Goal: Task Accomplishment & Management: Use online tool/utility

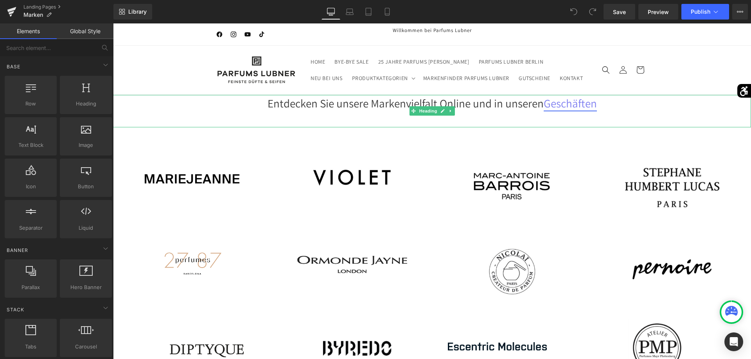
click at [573, 107] on link "Geschäften" at bounding box center [569, 103] width 53 height 15
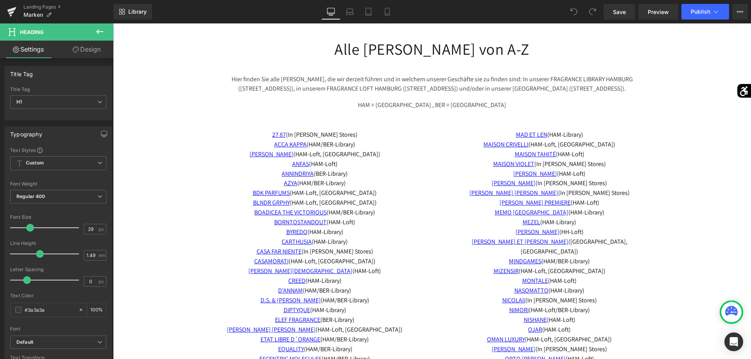
scroll to position [2587, 0]
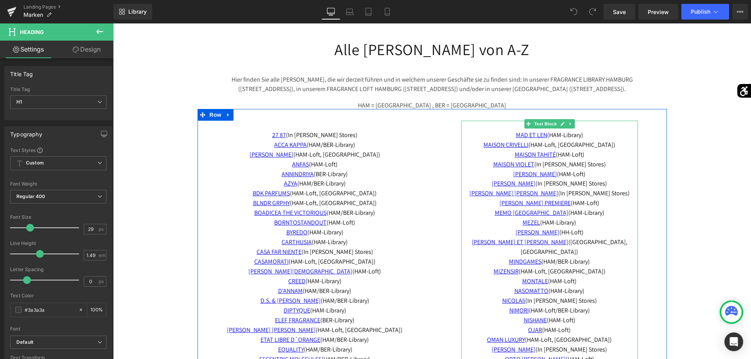
click at [557, 267] on span "MIZENSIR (HAM-Loft, BER-Library)" at bounding box center [549, 271] width 112 height 8
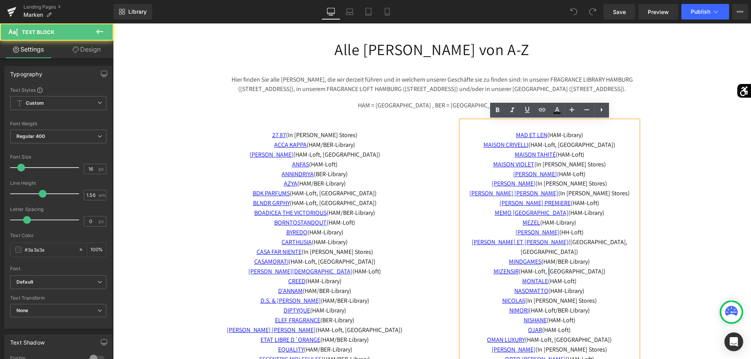
click at [559, 267] on span "MIZENSIR (HAM-Loft, BER-Library)" at bounding box center [549, 271] width 112 height 8
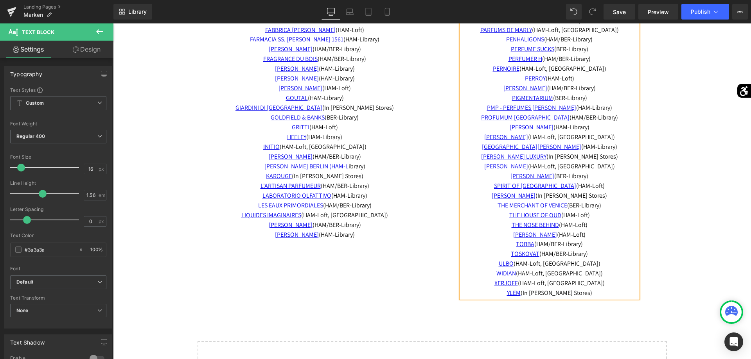
scroll to position [2985, 0]
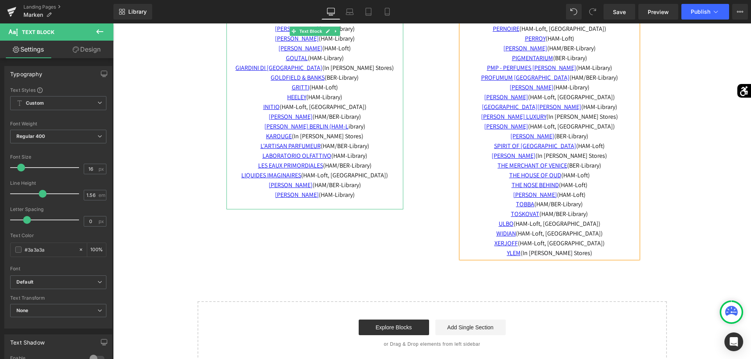
click at [340, 174] on span "LIQUIDES IMAGINAIRES (HAM-Loft, BER-Library)" at bounding box center [314, 175] width 147 height 8
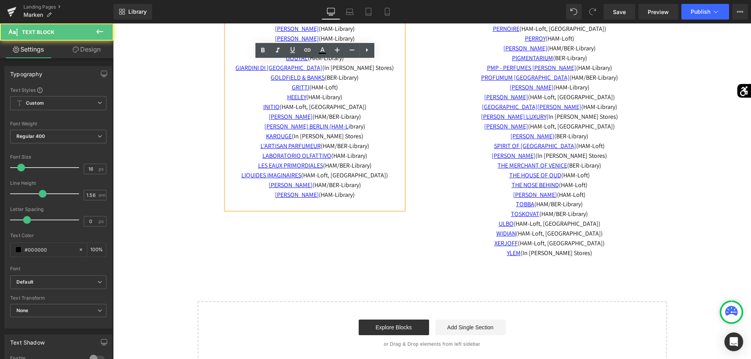
click at [341, 174] on span "LIQUIDES IMAGINAIRES (HAM-Loft, BER-Library)" at bounding box center [314, 175] width 147 height 8
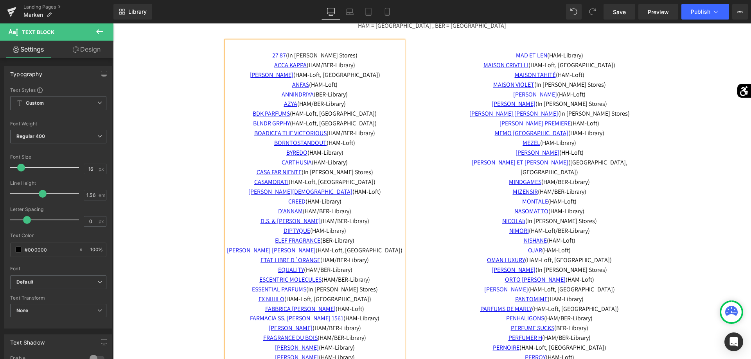
scroll to position [2627, 0]
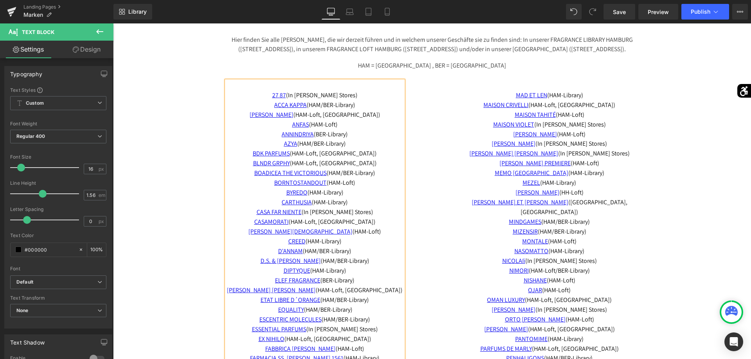
click at [340, 241] on span "(HAM-Library)" at bounding box center [323, 241] width 36 height 8
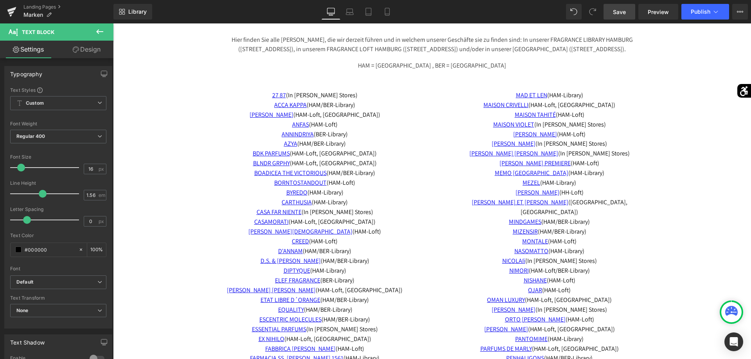
click at [624, 14] on span "Save" at bounding box center [619, 12] width 13 height 8
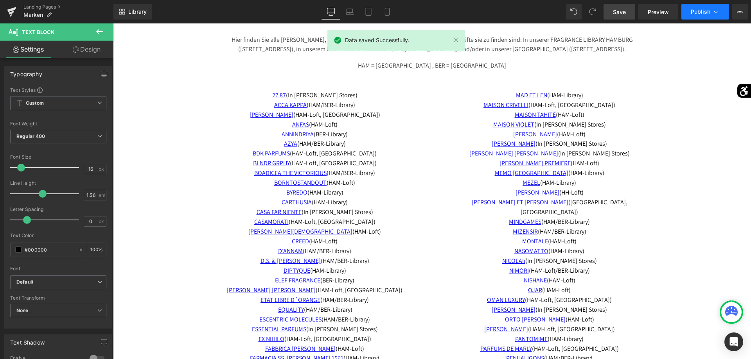
click at [705, 12] on span "Publish" at bounding box center [700, 12] width 20 height 6
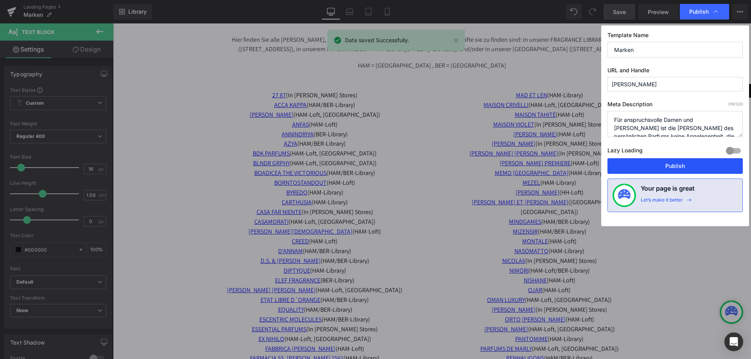
click at [673, 168] on button "Publish" at bounding box center [674, 166] width 135 height 16
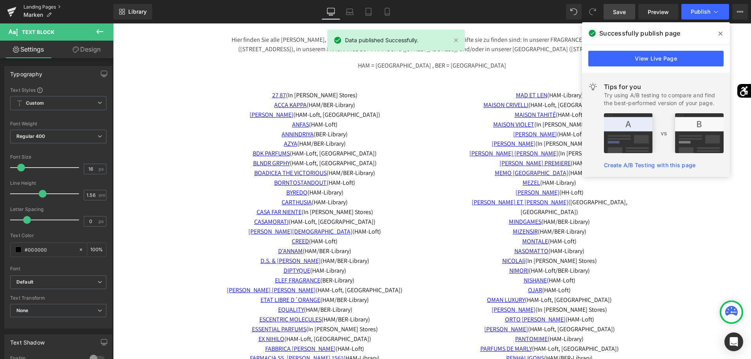
click at [34, 5] on link "Landing Pages" at bounding box center [68, 7] width 90 height 6
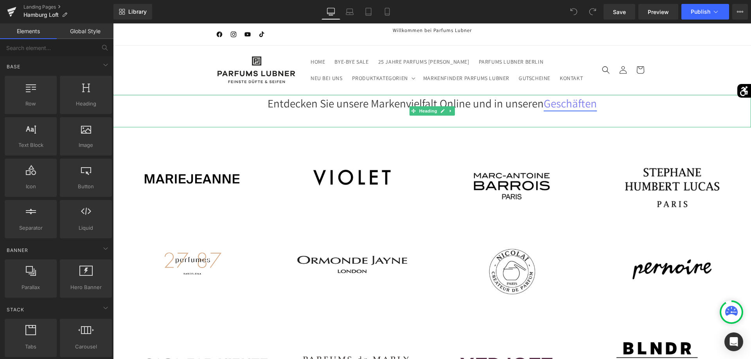
click at [568, 105] on link "Geschäften" at bounding box center [569, 103] width 53 height 15
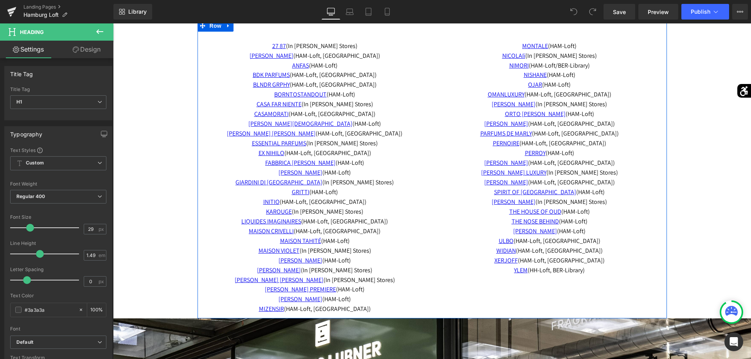
scroll to position [1644, 0]
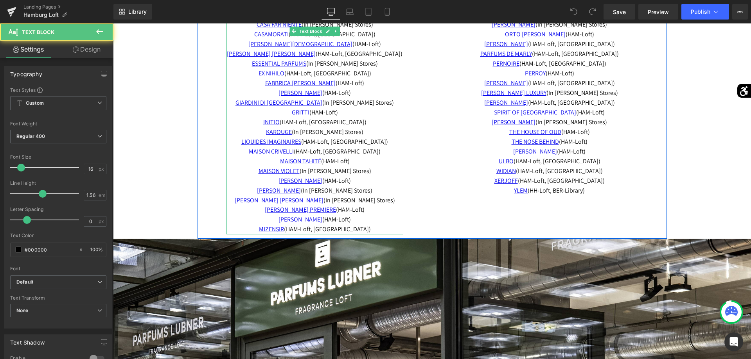
click at [360, 231] on p "MICHELA MEZZETTI (HAM-Loft) MIZENSIR (HAM-Loft, BER-Library)" at bounding box center [314, 225] width 177 height 20
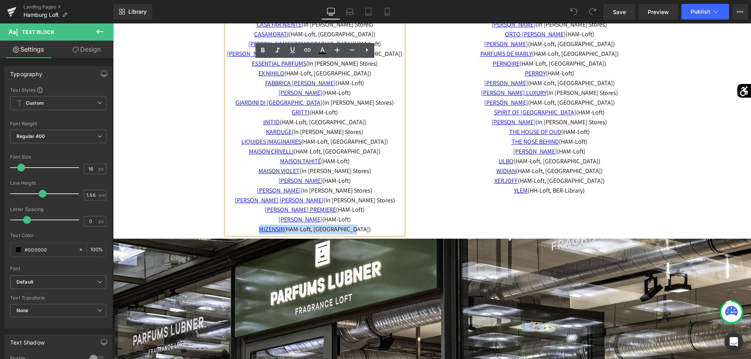
drag, startPoint x: 359, startPoint y: 231, endPoint x: 268, endPoint y: 231, distance: 91.5
click at [268, 231] on p "MICHELA MEZZETTI (HAM-Loft) MIZENSIR (HAM-Loft, BER-Library)" at bounding box center [314, 225] width 177 height 20
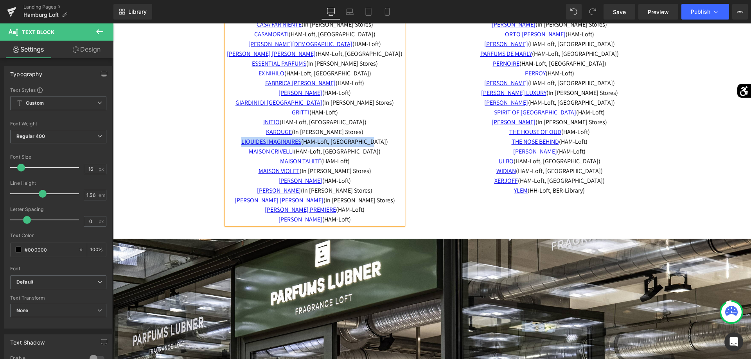
drag, startPoint x: 376, startPoint y: 142, endPoint x: 249, endPoint y: 144, distance: 127.1
click at [249, 144] on p "LIQUIDES IMAGINAIRES (HAM-Loft, BER-Library)" at bounding box center [314, 142] width 177 height 10
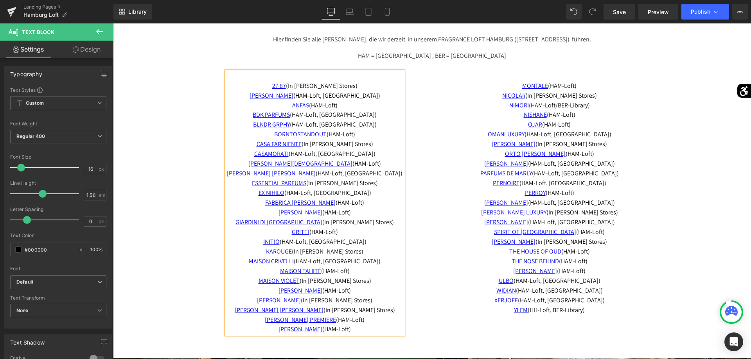
scroll to position [1564, 0]
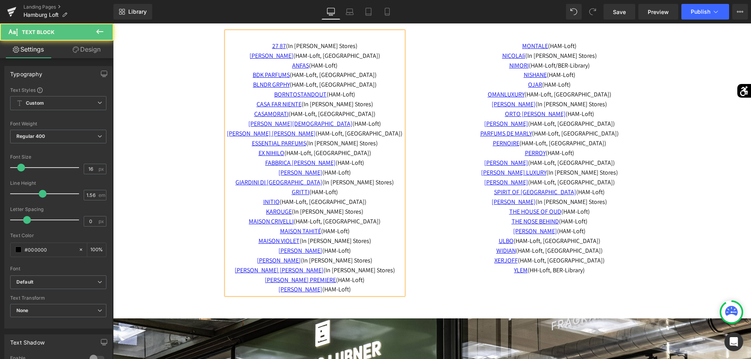
click at [356, 123] on p "CASA FAR NIENTE (In allen Stores) CASAMORATI (HAM-Loft, BER-Library) CLIVE CHRI…" at bounding box center [314, 119] width 177 height 39
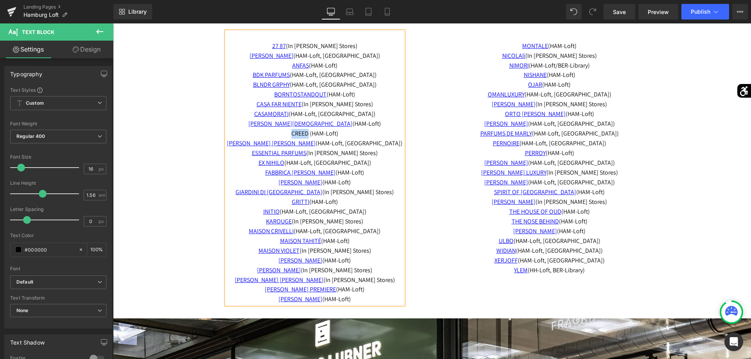
drag, startPoint x: 307, startPoint y: 135, endPoint x: 292, endPoint y: 135, distance: 14.9
click at [292, 135] on span "CREED (HAM-Loft) EMIL ÉLISE (HAM-Loft, BER-Library)" at bounding box center [315, 138] width 176 height 18
click at [311, 47] on icon at bounding box center [307, 49] width 9 height 9
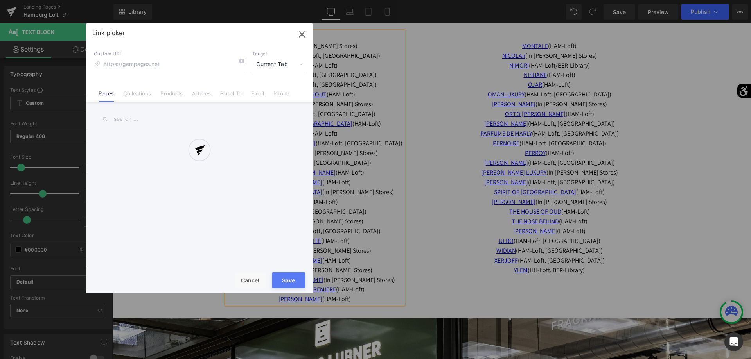
click at [387, 0] on div "Text Color Highlight Color #333333 Edit or remove link: Edit - Unlink - Cancel …" at bounding box center [375, 0] width 751 height 0
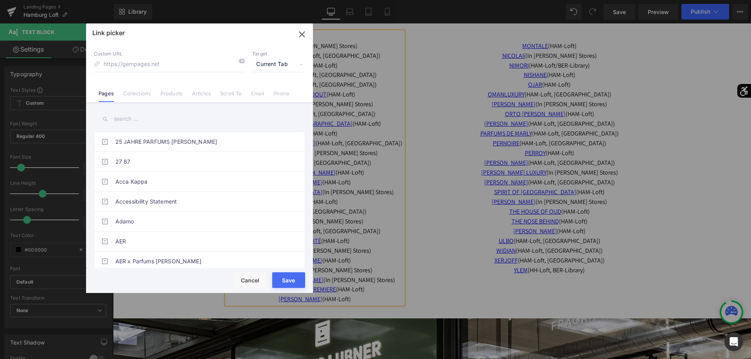
click at [156, 122] on input "text" at bounding box center [199, 119] width 211 height 18
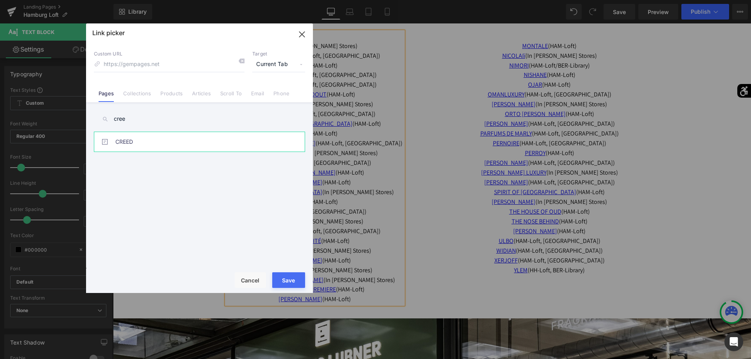
type input "cree"
click at [143, 150] on link "CREED" at bounding box center [201, 142] width 172 height 20
type input "/pages/creed"
click at [285, 285] on button "Save" at bounding box center [288, 280] width 33 height 16
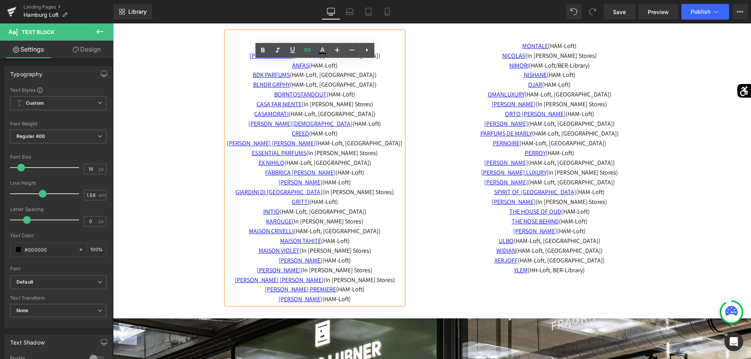
click at [419, 108] on div "27 87 (I n allen Stores) ADAMO (HAM-Loft, BER-Library) ANFAS (HAM-Loft) BDK PAR…" at bounding box center [314, 173] width 235 height 283
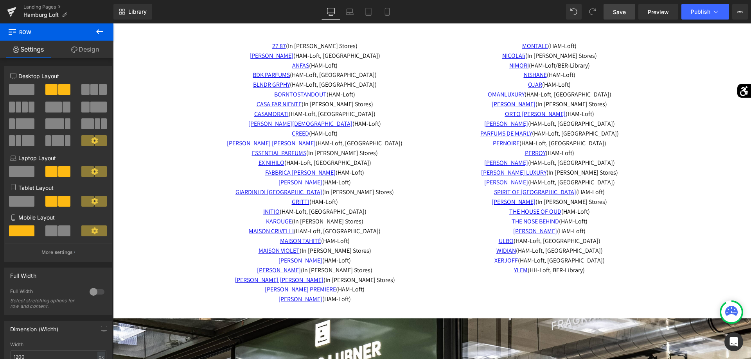
click at [614, 9] on span "Save" at bounding box center [619, 12] width 13 height 8
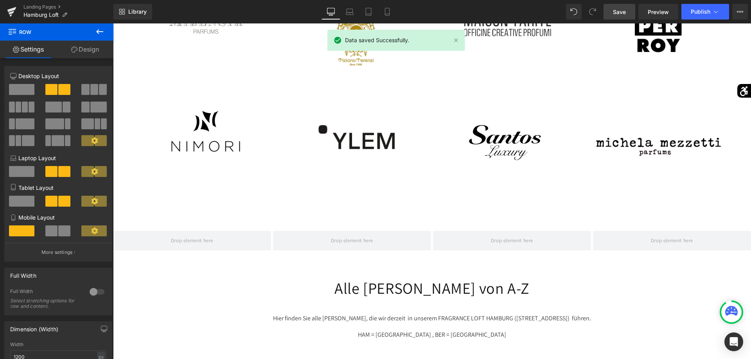
scroll to position [1166, 0]
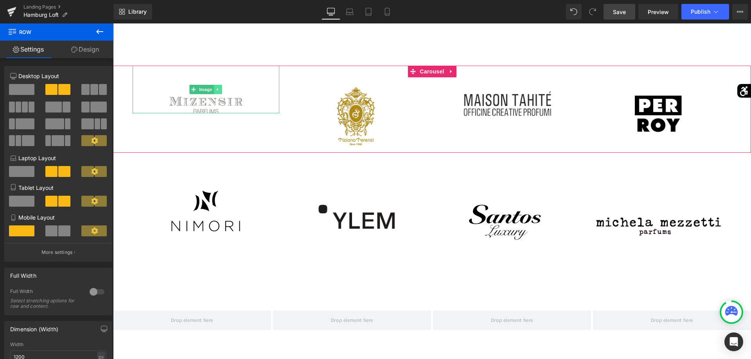
click at [220, 90] on link at bounding box center [218, 89] width 8 height 9
click at [224, 91] on icon at bounding box center [222, 90] width 4 height 4
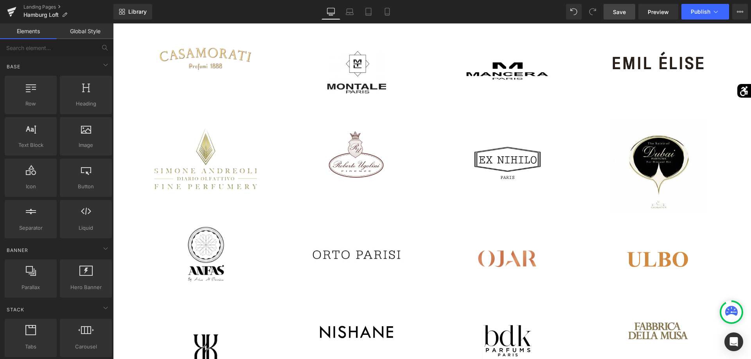
scroll to position [607, 0]
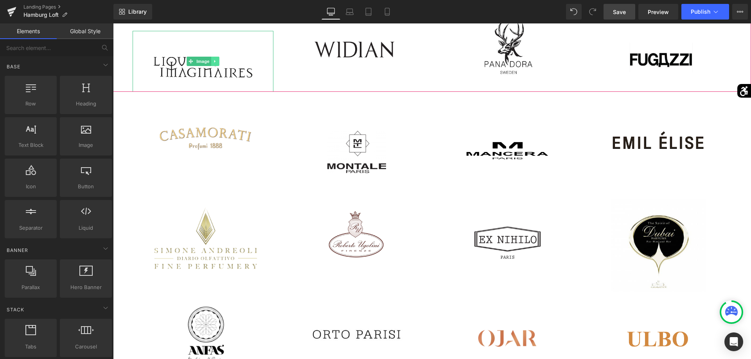
click at [215, 61] on icon at bounding box center [214, 61] width 1 height 3
click at [219, 64] on link at bounding box center [219, 61] width 8 height 9
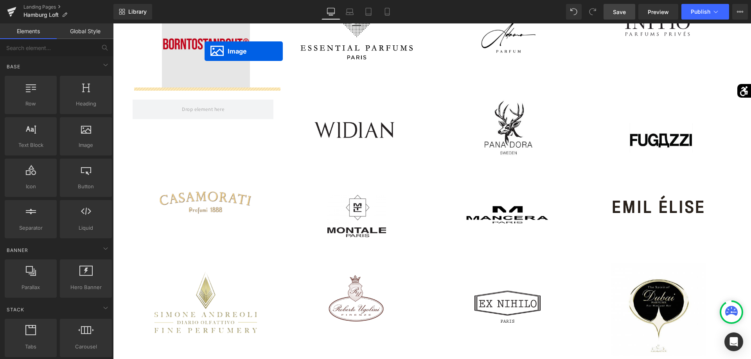
scroll to position [488, 0]
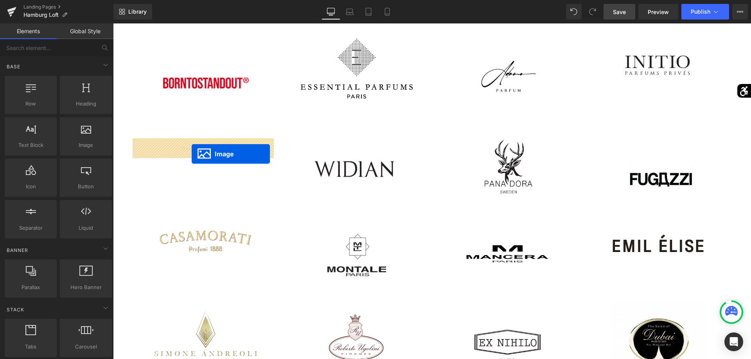
drag, startPoint x: 191, startPoint y: 258, endPoint x: 192, endPoint y: 154, distance: 103.6
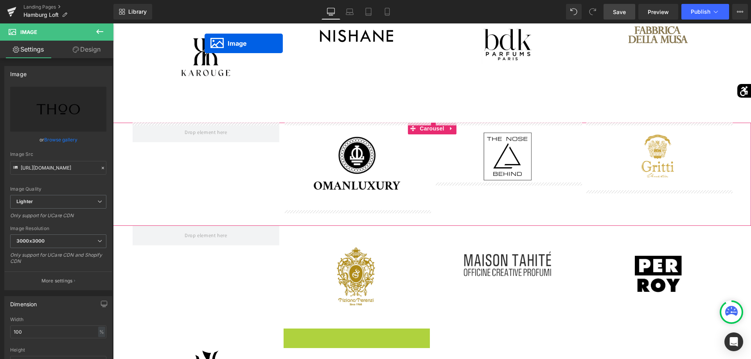
scroll to position [993, 0]
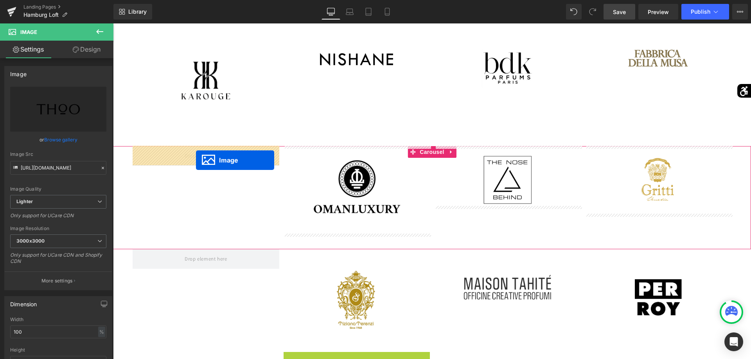
drag, startPoint x: 347, startPoint y: 262, endPoint x: 196, endPoint y: 160, distance: 182.7
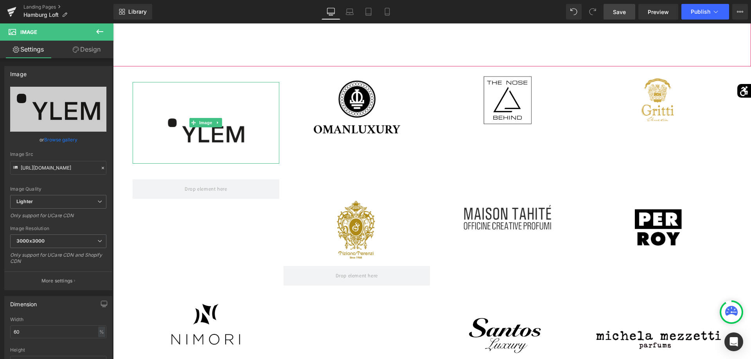
scroll to position [1113, 0]
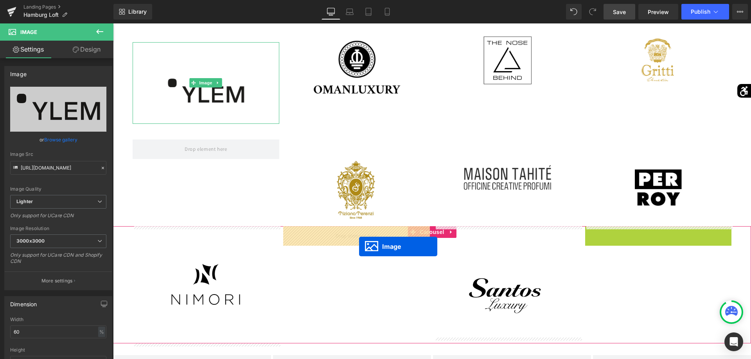
drag, startPoint x: 648, startPoint y: 301, endPoint x: 359, endPoint y: 247, distance: 294.0
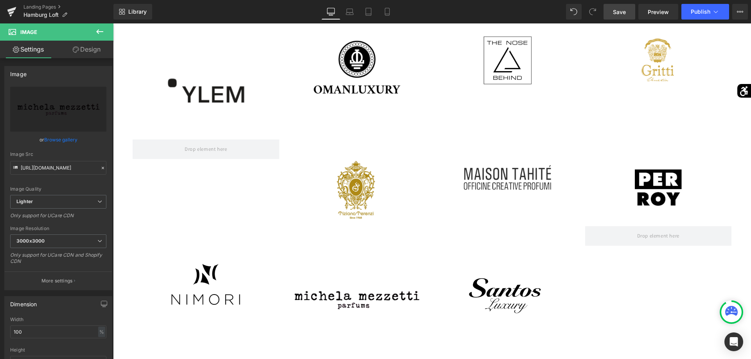
click at [93, 31] on button at bounding box center [99, 31] width 27 height 17
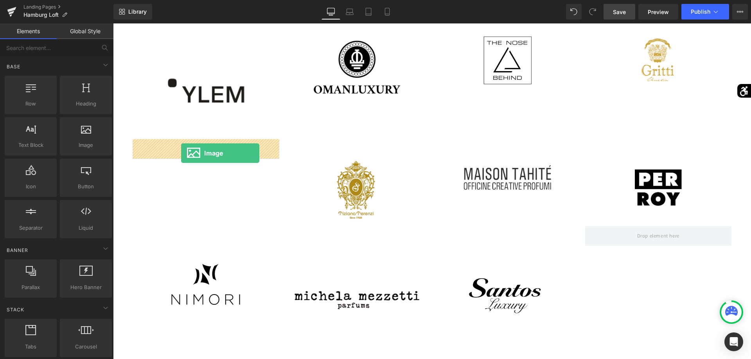
drag, startPoint x: 203, startPoint y: 154, endPoint x: 181, endPoint y: 152, distance: 21.5
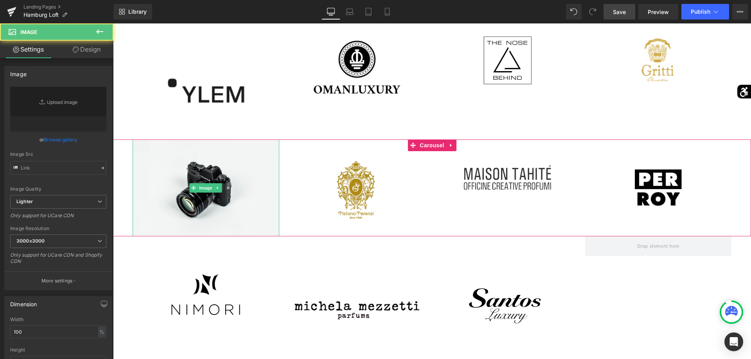
type input "//d1um8515vdn9kb.cloudfront.net/images/parallax.jpg"
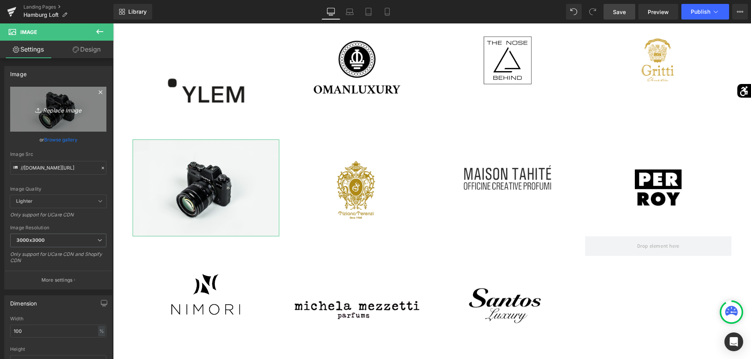
click at [97, 121] on link "Replace Image" at bounding box center [58, 109] width 96 height 45
type input "C:\fakepath\Creed_Fragrances_logo.svg.png"
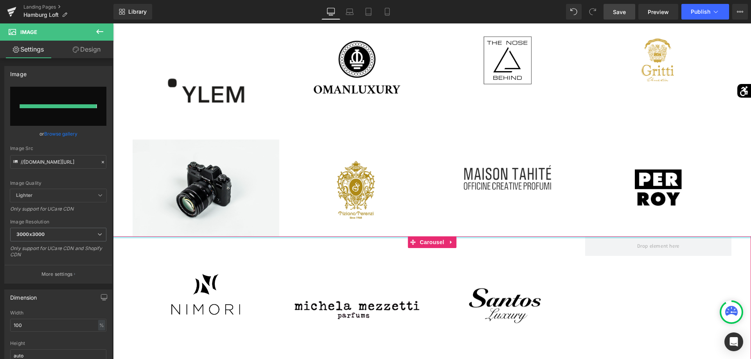
type input "https://ucarecdn.com/d9cd13fd-ed90-474a-bbb7-d6914879a0c7/-/format/auto/-/previ…"
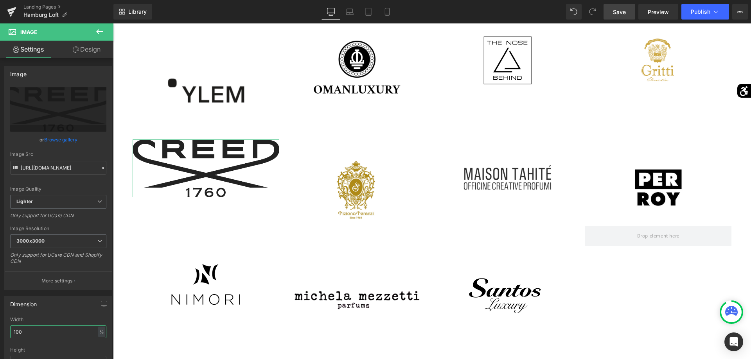
drag, startPoint x: 32, startPoint y: 329, endPoint x: 0, endPoint y: 332, distance: 32.6
click at [10, 332] on input "100" at bounding box center [58, 332] width 96 height 13
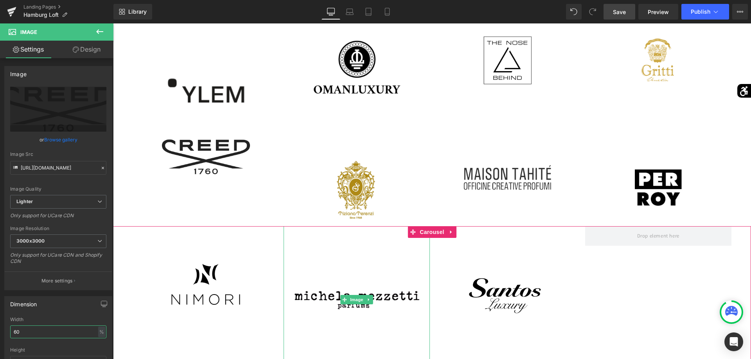
type input "6"
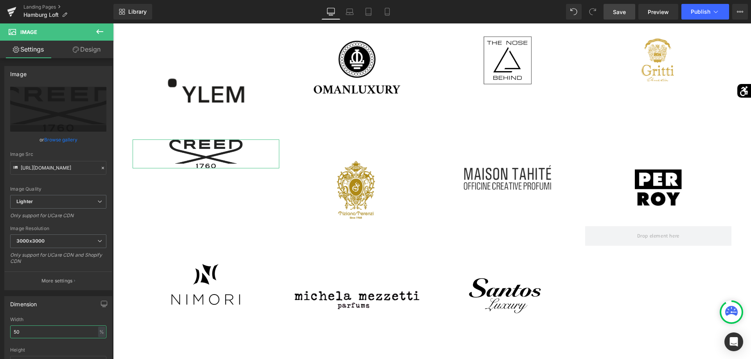
type input "50"
click at [71, 51] on link "Design" at bounding box center [86, 50] width 57 height 18
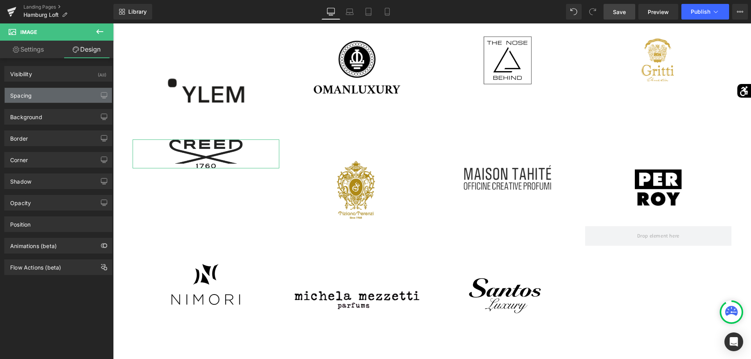
click at [57, 92] on div "Spacing" at bounding box center [58, 95] width 107 height 15
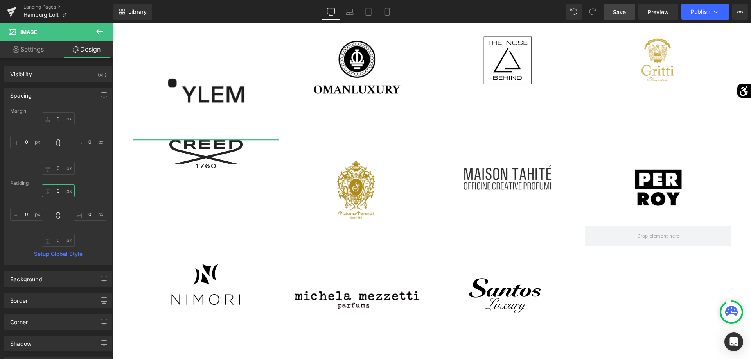
click at [54, 192] on input "0" at bounding box center [58, 191] width 33 height 13
click at [59, 190] on input "0" at bounding box center [58, 191] width 33 height 13
click at [57, 190] on input "0" at bounding box center [58, 191] width 33 height 13
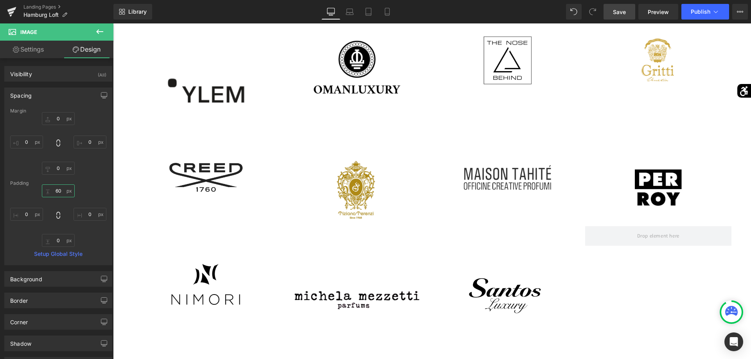
type input "60"
click at [622, 12] on span "Save" at bounding box center [619, 12] width 13 height 8
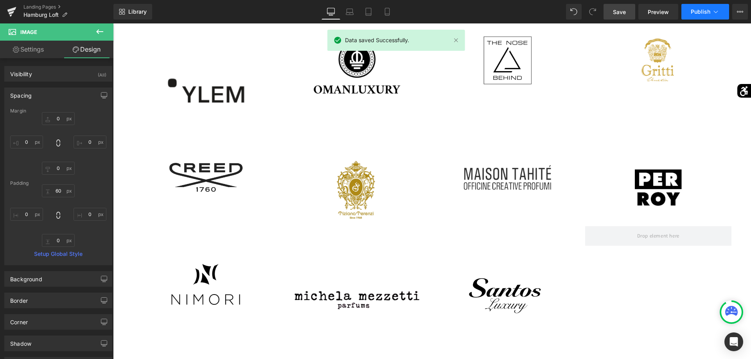
click at [700, 8] on button "Publish" at bounding box center [705, 12] width 48 height 16
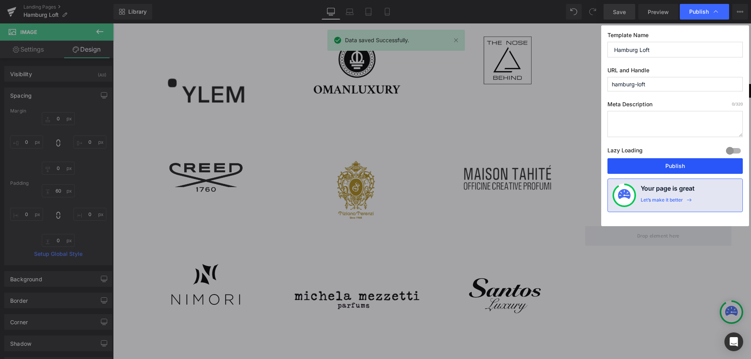
click at [641, 164] on button "Publish" at bounding box center [674, 166] width 135 height 16
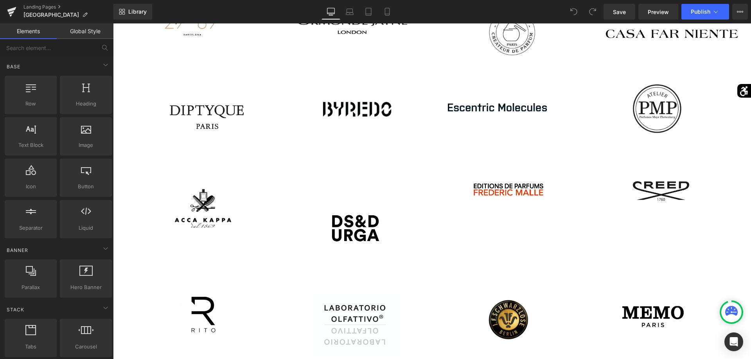
scroll to position [199, 0]
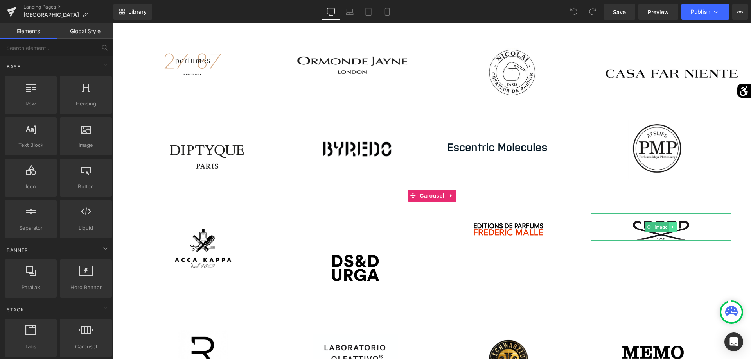
click at [671, 228] on icon at bounding box center [672, 227] width 4 height 5
click at [676, 229] on icon at bounding box center [677, 227] width 4 height 4
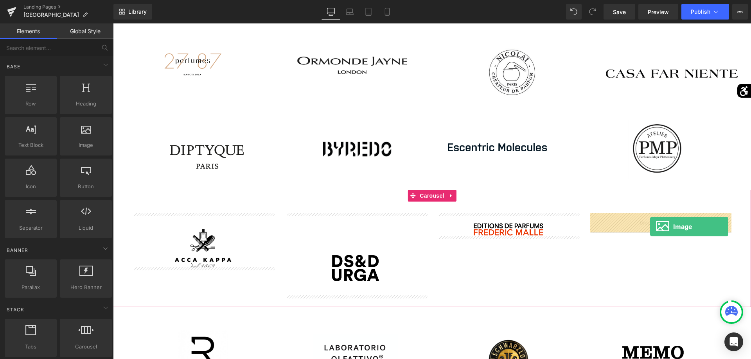
drag, startPoint x: 205, startPoint y: 166, endPoint x: 649, endPoint y: 226, distance: 448.6
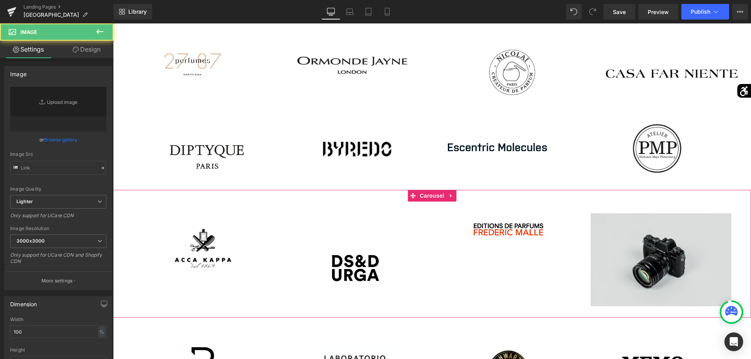
type input "//d1um8515vdn9kb.cloudfront.net/images/parallax.jpg"
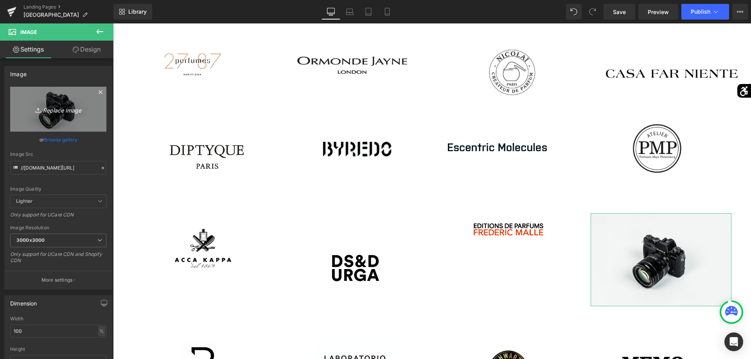
click at [82, 125] on link "Replace Image" at bounding box center [58, 109] width 96 height 45
type input "C:\fakepath\Unbenannt.png"
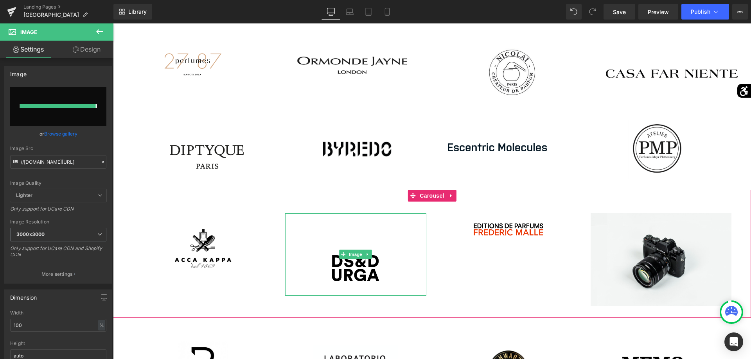
type input "https://ucarecdn.com/ba1e747d-56b2-42f3-b27b-8da2e6479b76/-/format/auto/-/previ…"
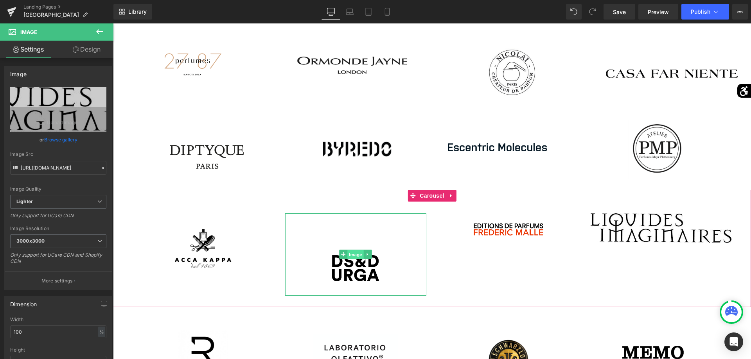
click at [353, 257] on span "Image" at bounding box center [356, 254] width 16 height 9
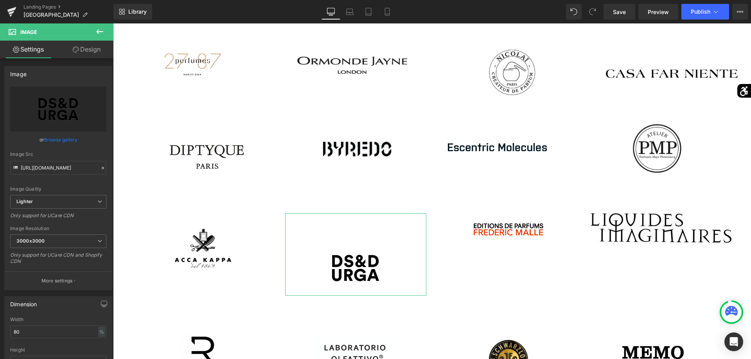
click at [81, 47] on link "Design" at bounding box center [86, 50] width 57 height 18
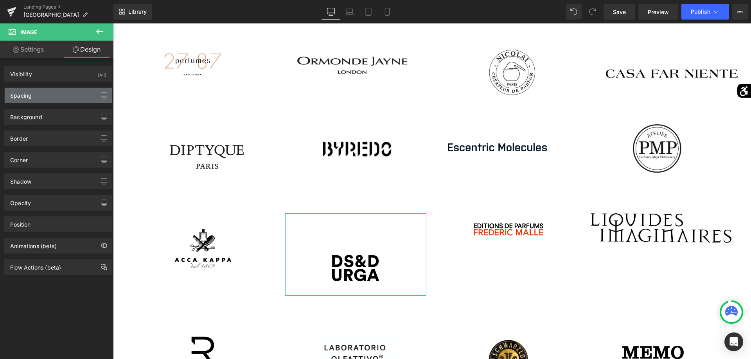
click at [68, 99] on div "Spacing" at bounding box center [58, 95] width 107 height 15
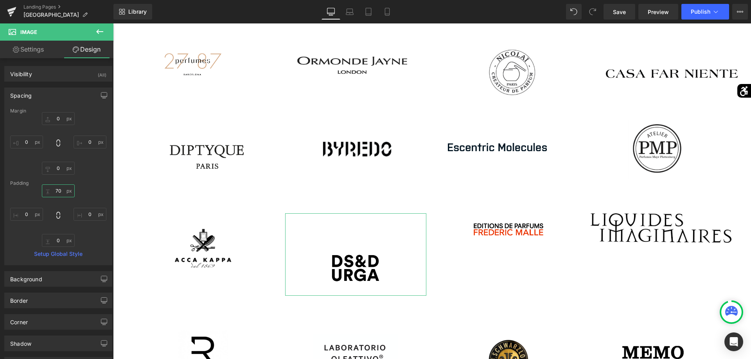
click at [59, 186] on input "70" at bounding box center [58, 191] width 33 height 13
click at [58, 188] on input "70" at bounding box center [58, 191] width 33 height 13
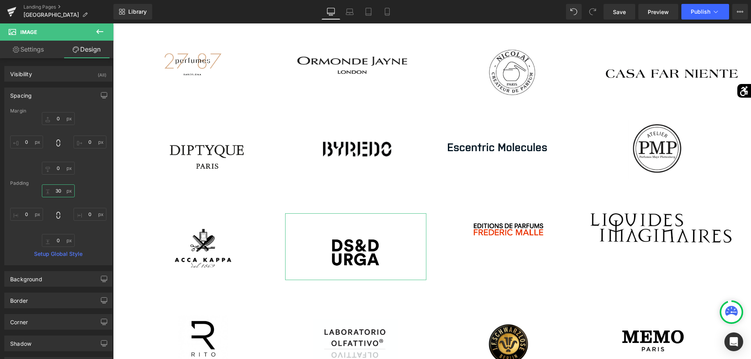
type input "0"
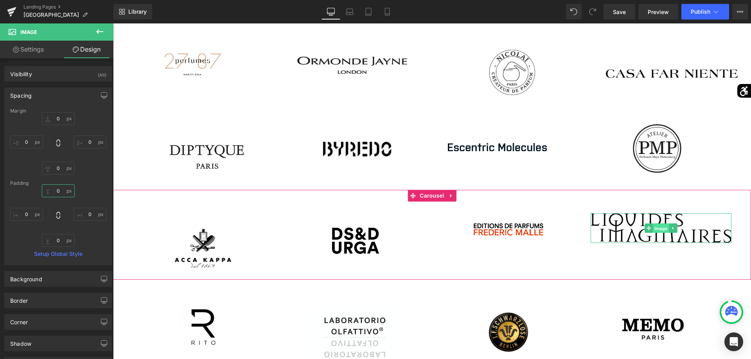
click at [656, 225] on span "Image" at bounding box center [660, 228] width 16 height 9
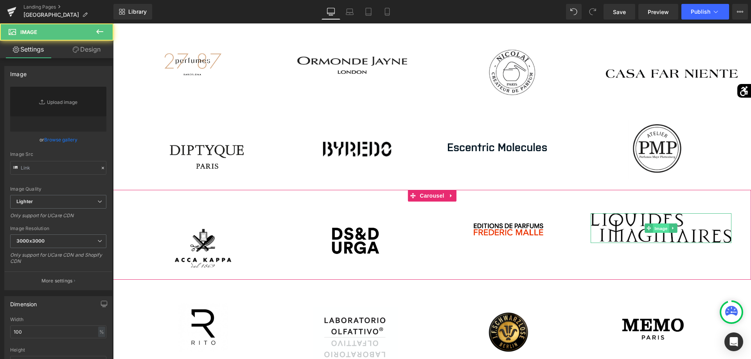
type input "https://ucarecdn.com/ba1e747d-56b2-42f3-b27b-8da2e6479b76/-/format/auto/-/previ…"
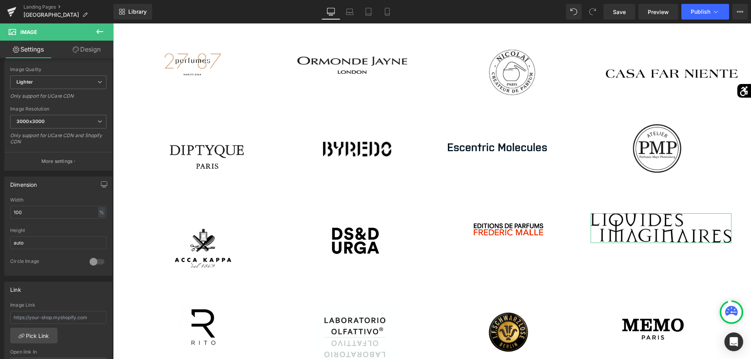
scroll to position [159, 0]
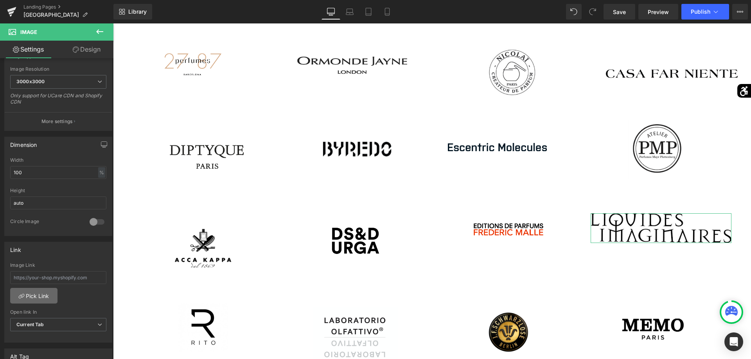
click at [31, 298] on link "Pick Link" at bounding box center [33, 296] width 47 height 16
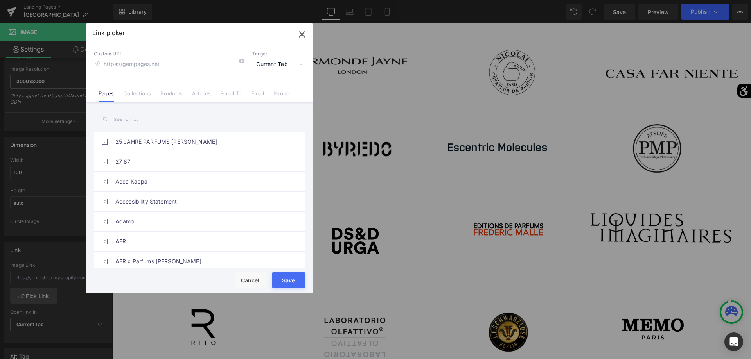
click at [142, 120] on input "text" at bounding box center [199, 119] width 211 height 18
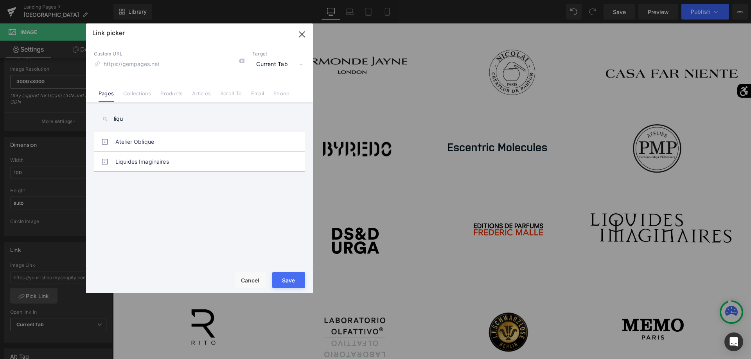
type input "liqu"
click at [129, 160] on link "Liquides Imaginaires" at bounding box center [201, 162] width 172 height 20
type input "/pages/liquidesimaginaires"
click at [293, 283] on button "Save" at bounding box center [288, 280] width 33 height 16
type input "/pages/liquidesimaginaires"
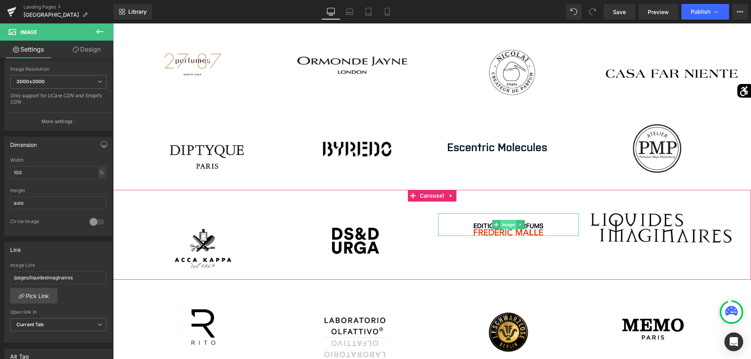
click at [508, 225] on span "Image" at bounding box center [508, 224] width 16 height 9
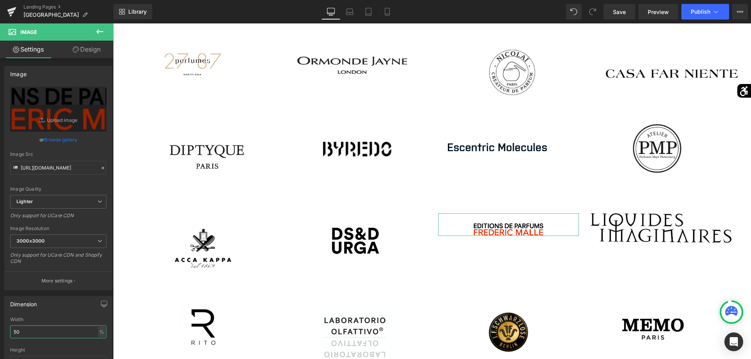
drag, startPoint x: 31, startPoint y: 326, endPoint x: 0, endPoint y: 323, distance: 31.1
click at [10, 326] on input "50" at bounding box center [58, 332] width 96 height 13
type input "70"
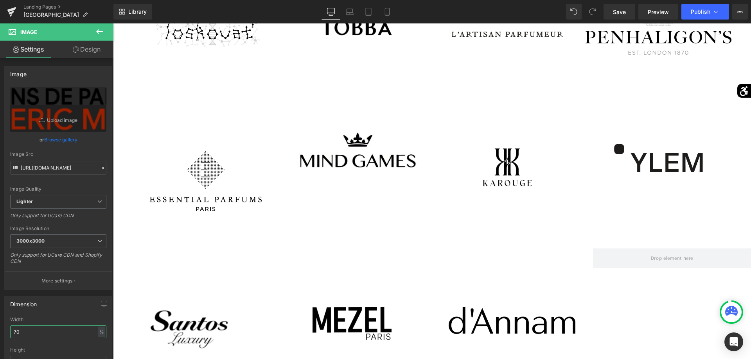
scroll to position [1196, 0]
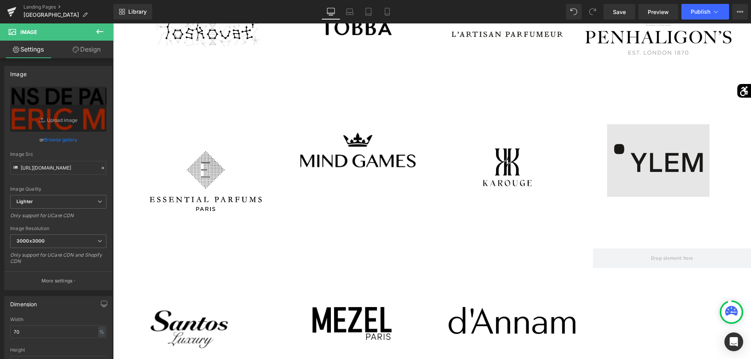
click at [645, 140] on div "Image" at bounding box center [658, 153] width 147 height 88
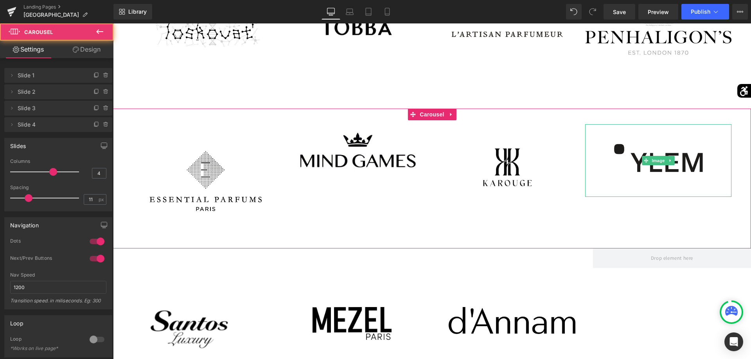
scroll to position [1116, 0]
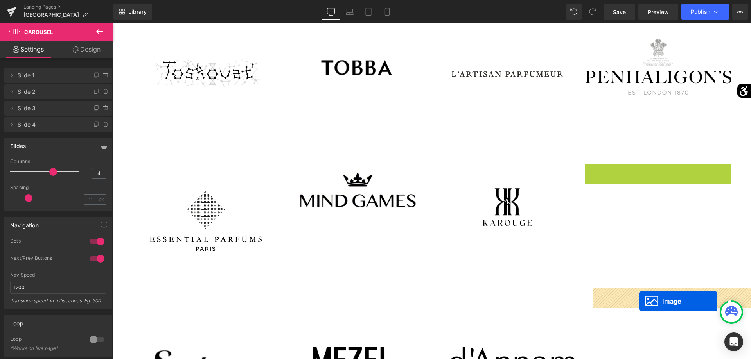
drag, startPoint x: 644, startPoint y: 202, endPoint x: 639, endPoint y: 300, distance: 97.9
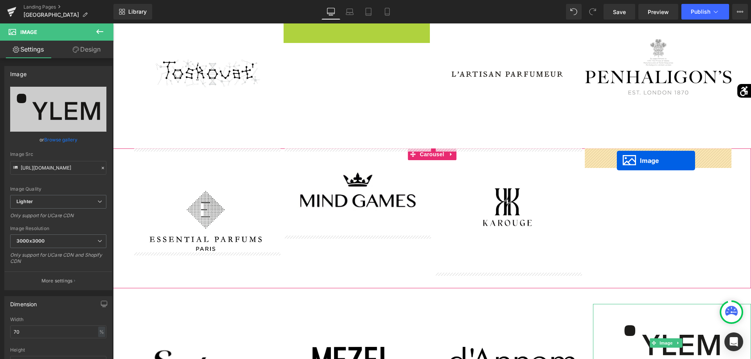
drag, startPoint x: 341, startPoint y: 66, endPoint x: 616, endPoint y: 161, distance: 291.1
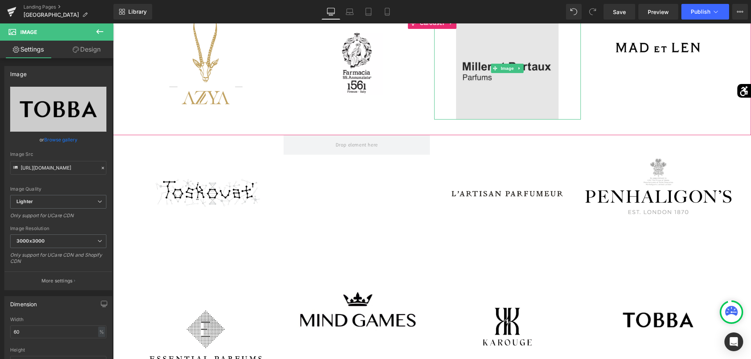
scroll to position [877, 0]
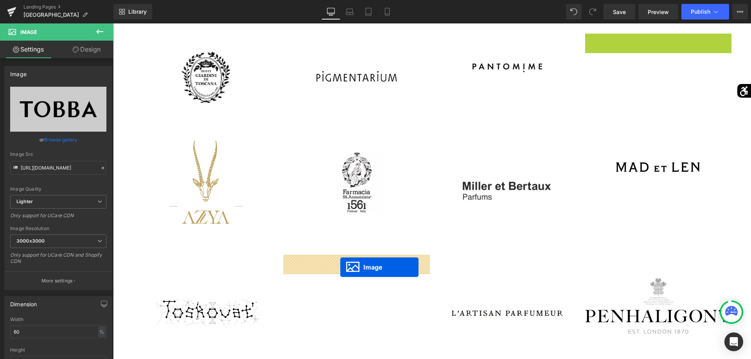
drag, startPoint x: 647, startPoint y: 63, endPoint x: 341, endPoint y: 267, distance: 367.8
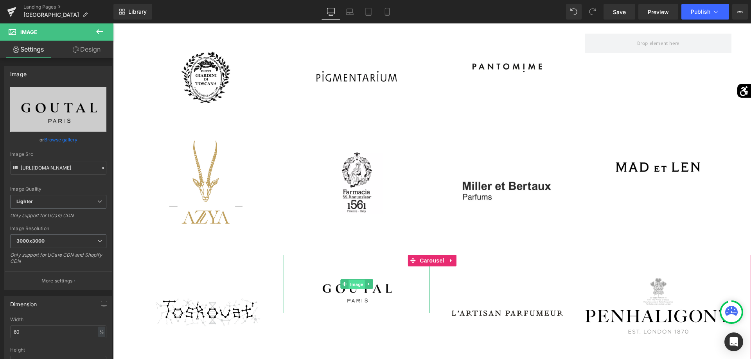
click at [356, 287] on span "Image" at bounding box center [356, 284] width 16 height 9
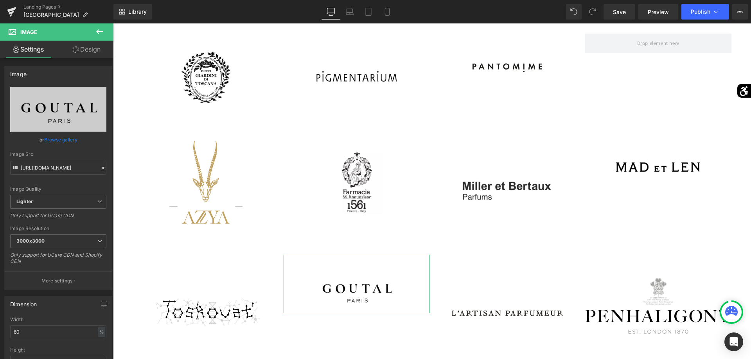
click at [90, 54] on link "Design" at bounding box center [86, 50] width 57 height 18
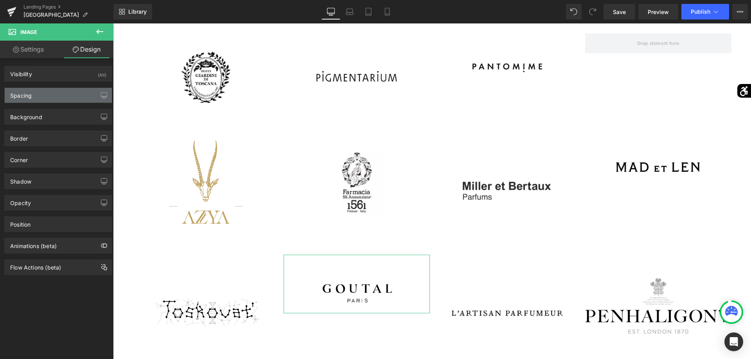
click at [69, 96] on div "Spacing" at bounding box center [58, 95] width 107 height 15
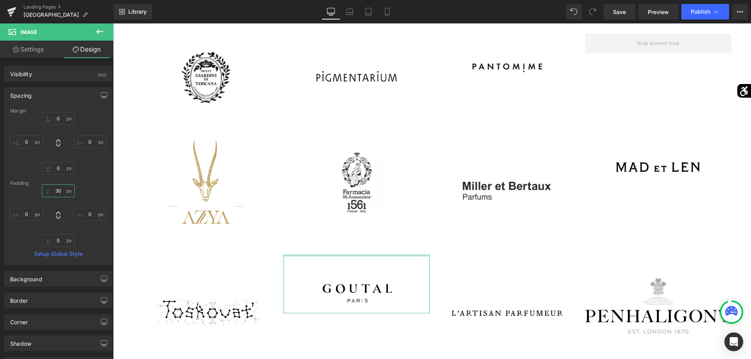
click at [60, 189] on input "30" at bounding box center [58, 191] width 33 height 13
click at [56, 193] on input "30" at bounding box center [58, 191] width 33 height 13
type input "80"
click at [98, 32] on icon at bounding box center [99, 31] width 9 height 9
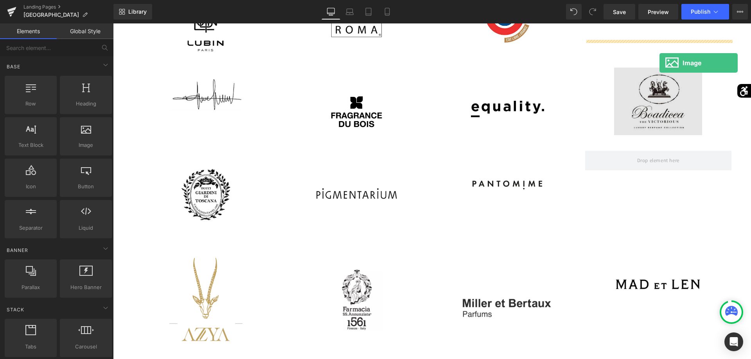
scroll to position [744, 0]
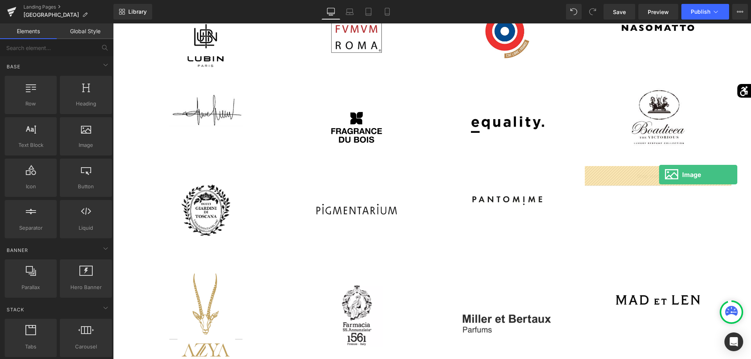
drag, startPoint x: 190, startPoint y: 169, endPoint x: 659, endPoint y: 175, distance: 469.1
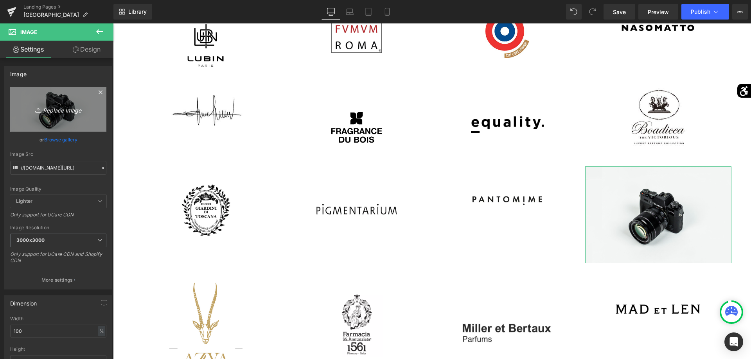
click at [92, 121] on link "Replace Image" at bounding box center [58, 109] width 96 height 45
type input "C:\fakepath\Mizensir_Logo.png"
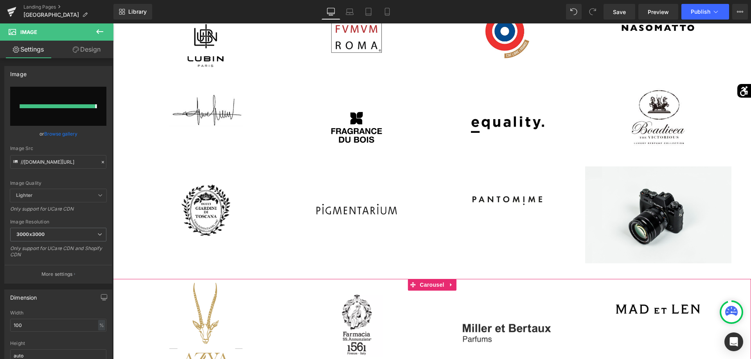
type input "https://ucarecdn.com/c1f68fd8-aa9f-4156-aec2-348cd457c2fb/-/format/auto/-/previ…"
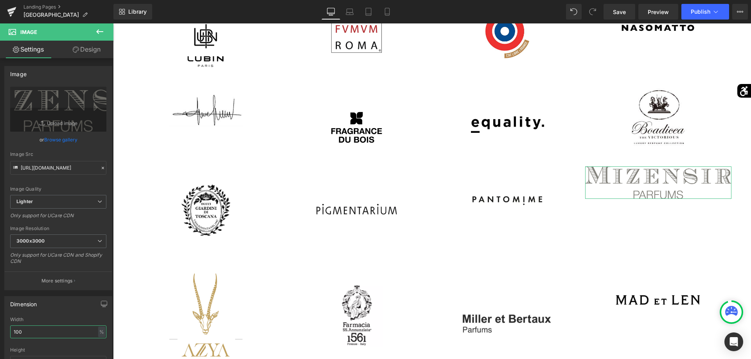
drag, startPoint x: 52, startPoint y: 329, endPoint x: 0, endPoint y: 342, distance: 53.3
click at [10, 339] on input "100" at bounding box center [58, 332] width 96 height 13
type input "70"
click at [82, 49] on link "Design" at bounding box center [86, 50] width 57 height 18
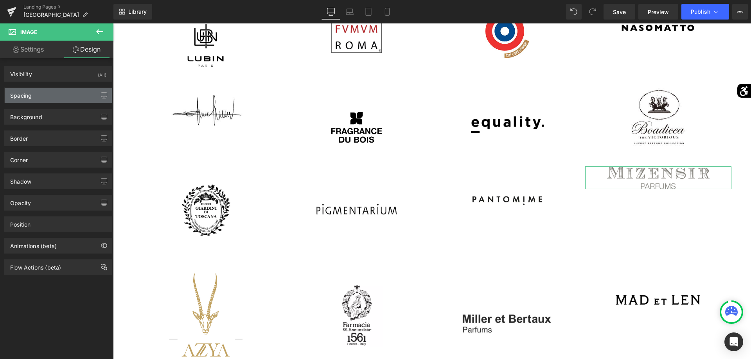
click at [72, 93] on div "Spacing" at bounding box center [58, 95] width 107 height 15
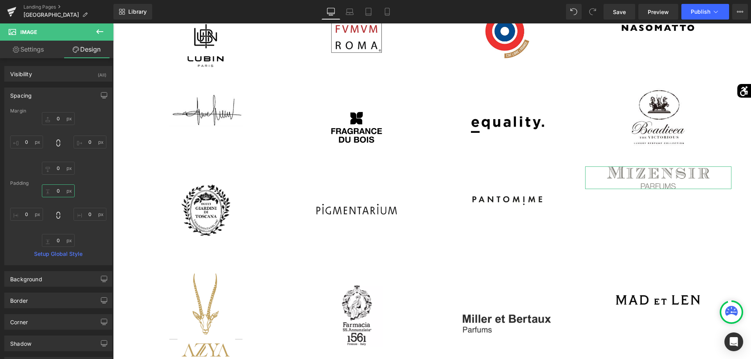
click at [53, 191] on input "0" at bounding box center [58, 191] width 33 height 13
click at [57, 188] on input "0" at bounding box center [58, 191] width 33 height 13
type input "60"
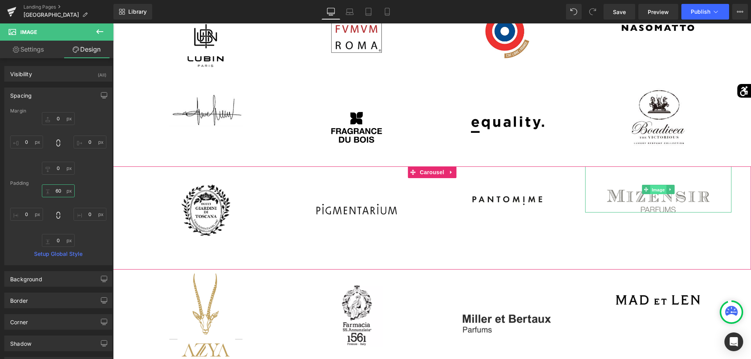
click at [659, 189] on span "Image" at bounding box center [658, 189] width 16 height 9
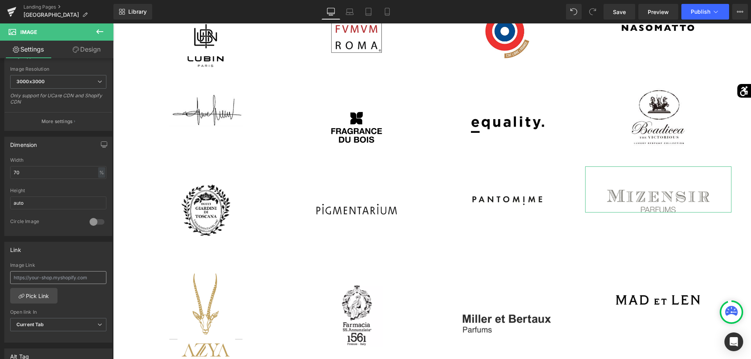
scroll to position [239, 0]
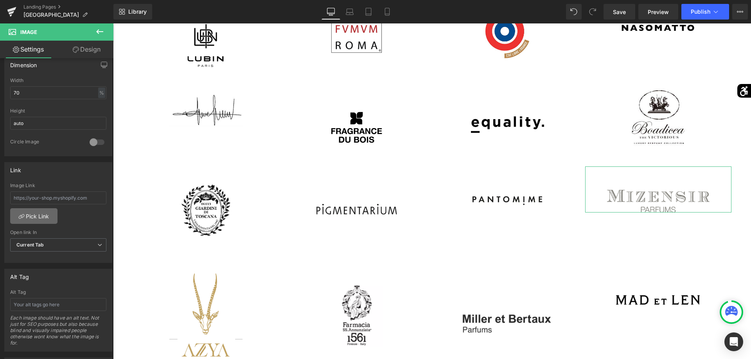
click at [41, 224] on link "Pick Link" at bounding box center [33, 216] width 47 height 16
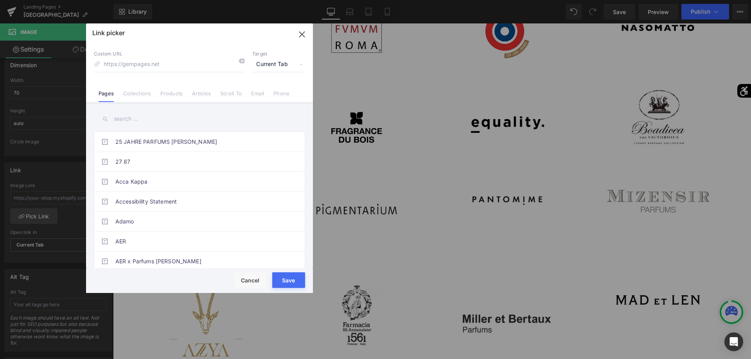
click at [127, 123] on input "text" at bounding box center [199, 119] width 211 height 18
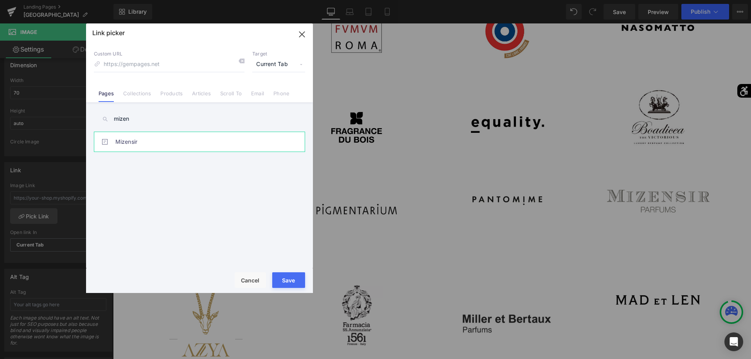
type input "mizen"
click at [127, 139] on link "Mizensir" at bounding box center [201, 142] width 172 height 20
type input "/pages/mizensir"
click at [280, 278] on button "Save" at bounding box center [288, 280] width 33 height 16
type input "/pages/mizensir"
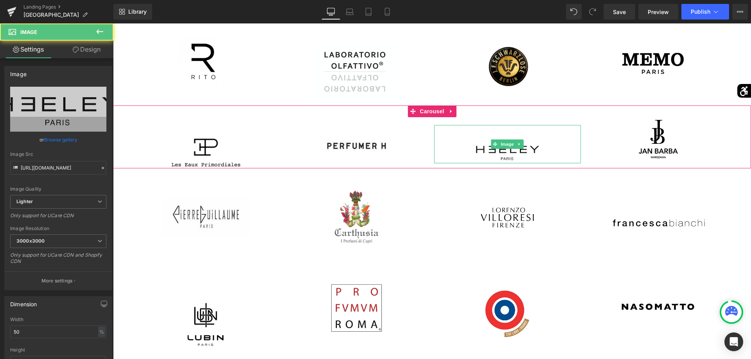
scroll to position [425, 0]
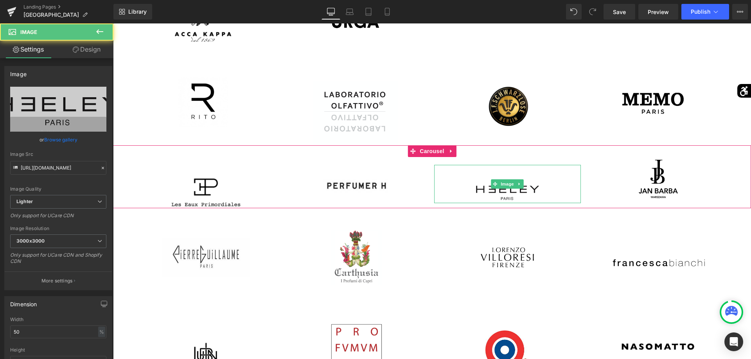
click at [500, 202] on div "Image" at bounding box center [507, 184] width 147 height 39
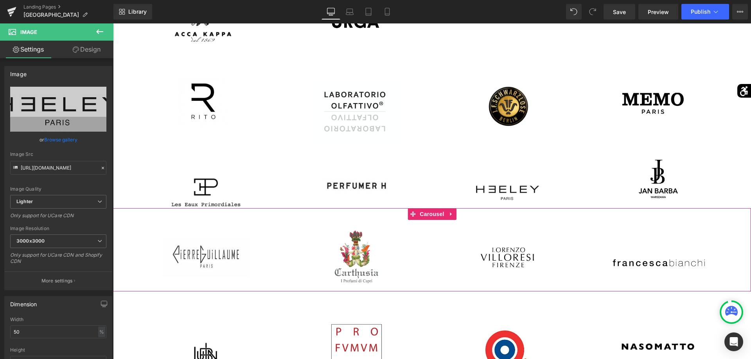
scroll to position [306, 0]
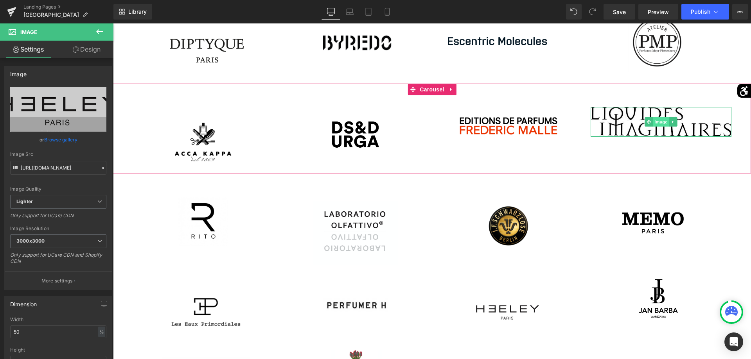
click at [655, 121] on span "Image" at bounding box center [660, 121] width 16 height 9
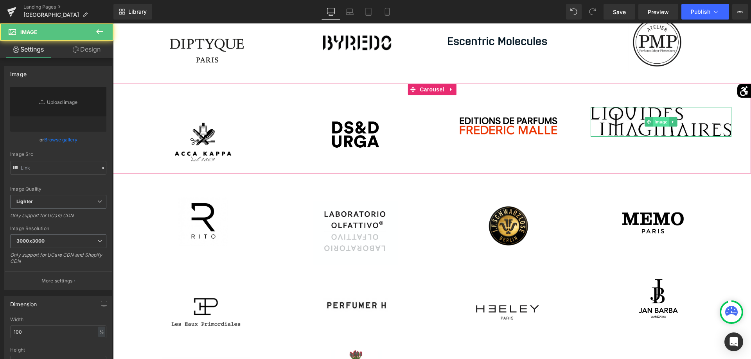
type input "https://ucarecdn.com/ba1e747d-56b2-42f3-b27b-8da2e6479b76/-/format/auto/-/previ…"
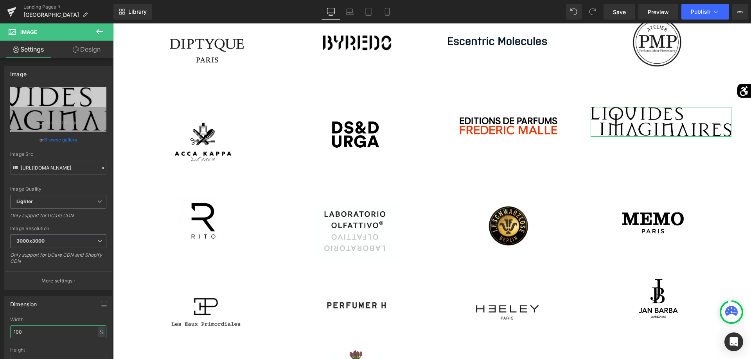
drag, startPoint x: 45, startPoint y: 332, endPoint x: 0, endPoint y: 326, distance: 45.1
click at [10, 326] on input "100" at bounding box center [58, 332] width 96 height 13
type input "80"
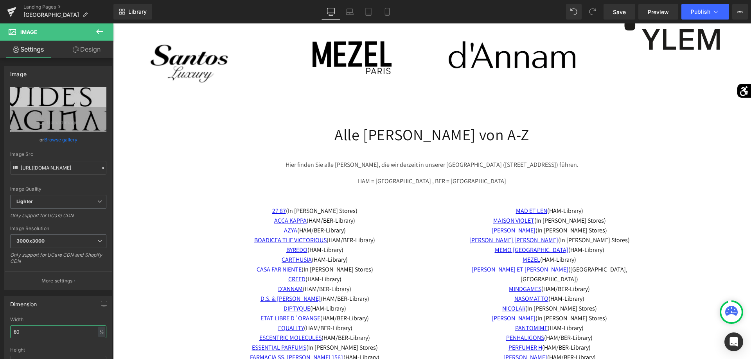
scroll to position [1582, 0]
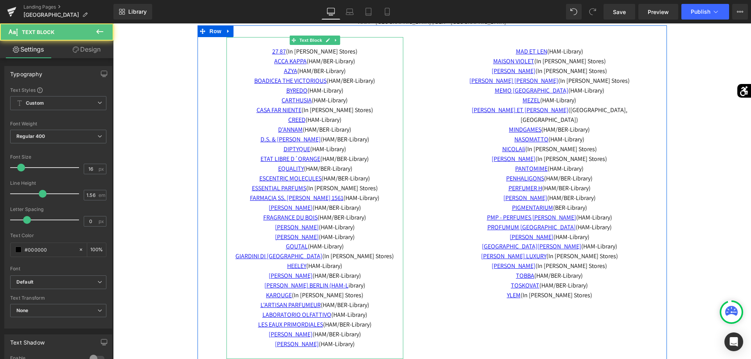
drag, startPoint x: 347, startPoint y: 121, endPoint x: 335, endPoint y: 121, distance: 11.7
click at [335, 121] on p "CASA FAR NIENTE (In allen Stores) CREED (HAM-Library)" at bounding box center [314, 116] width 177 height 20
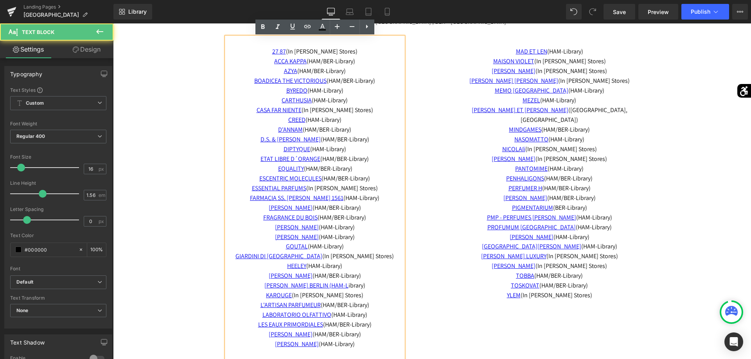
click at [343, 121] on p "CASA FAR NIENTE (In allen Stores) CREED (HAM-Library)" at bounding box center [314, 116] width 177 height 20
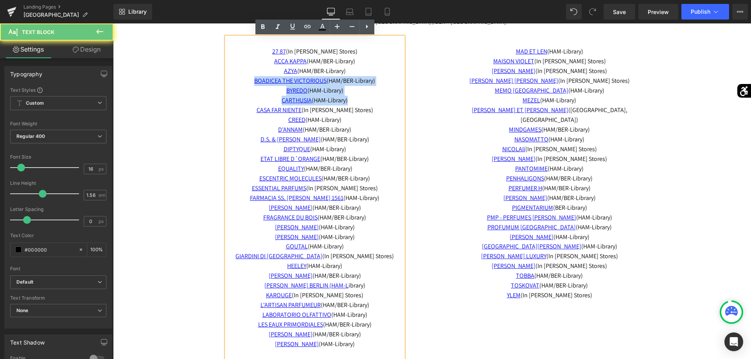
drag, startPoint x: 343, startPoint y: 121, endPoint x: 309, endPoint y: 121, distance: 34.0
click at [309, 121] on p "CASA FAR NIENTE (In allen Stores) CREED (HAM-Library)" at bounding box center [314, 116] width 177 height 20
click at [309, 121] on span "(HAM-Library)" at bounding box center [323, 120] width 36 height 8
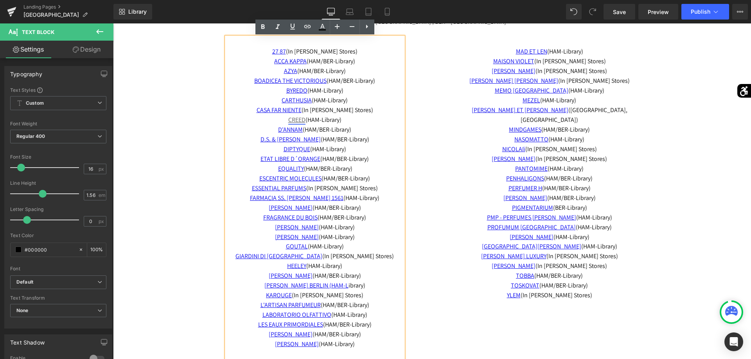
drag, startPoint x: 345, startPoint y: 119, endPoint x: 287, endPoint y: 124, distance: 57.7
click at [287, 124] on p "CASA FAR NIENTE (In allen Stores) CREED (HAM-Library)" at bounding box center [314, 116] width 177 height 20
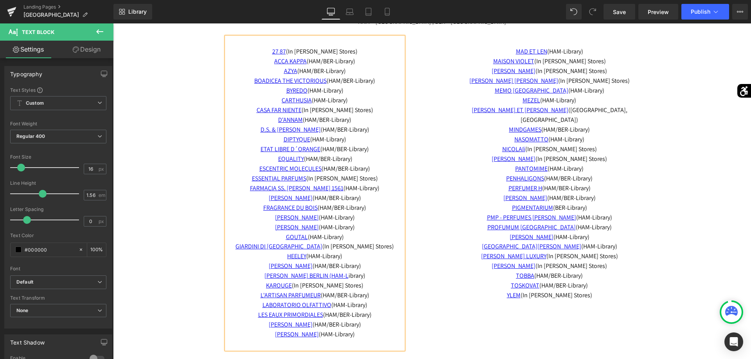
click at [374, 317] on p "LES EAUX PRIMORDIALES (HAM/BER-Library)" at bounding box center [314, 315] width 177 height 10
drag, startPoint x: 314, startPoint y: 324, endPoint x: 274, endPoint y: 323, distance: 40.3
click at [267, 324] on span "LIQUID IMAGINARES (HAM/BER-Library)" at bounding box center [315, 325] width 102 height 8
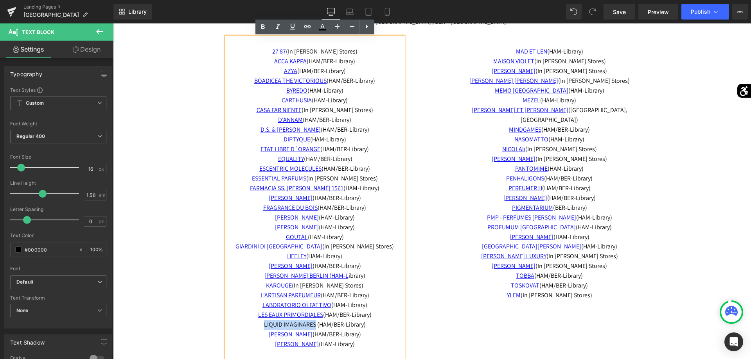
drag, startPoint x: 261, startPoint y: 325, endPoint x: 315, endPoint y: 329, distance: 54.1
click at [315, 329] on p "LIQUID IMAGINARES (HAM/BER-Library)" at bounding box center [314, 325] width 177 height 10
click at [308, 31] on link at bounding box center [307, 27] width 15 height 15
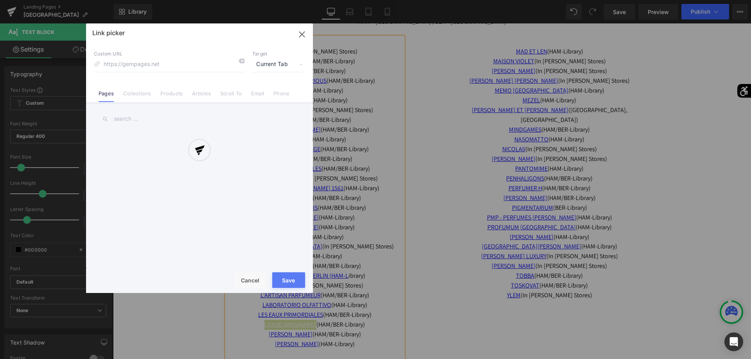
click at [396, 0] on div "Text Color Highlight Color #333333 Edit or remove link: Edit - Unlink - Cancel …" at bounding box center [375, 0] width 751 height 0
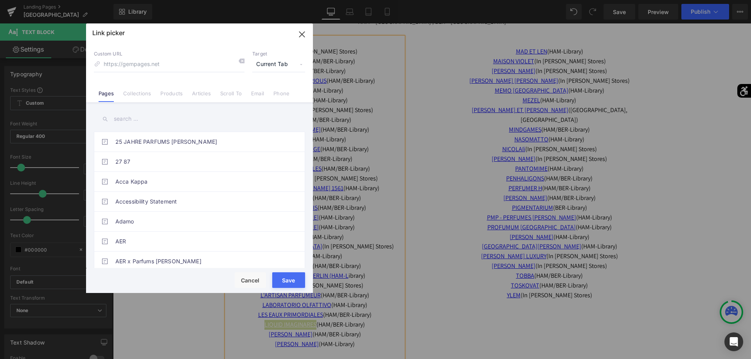
click at [135, 122] on input "text" at bounding box center [199, 119] width 211 height 18
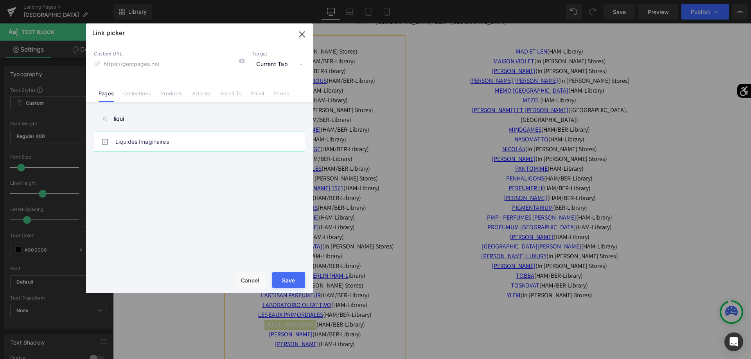
type input "liqui"
click at [125, 138] on link "Liquides Imaginaires" at bounding box center [201, 142] width 172 height 20
type input "/pages/liquidesimaginaires"
click at [288, 277] on button "Save" at bounding box center [288, 280] width 33 height 16
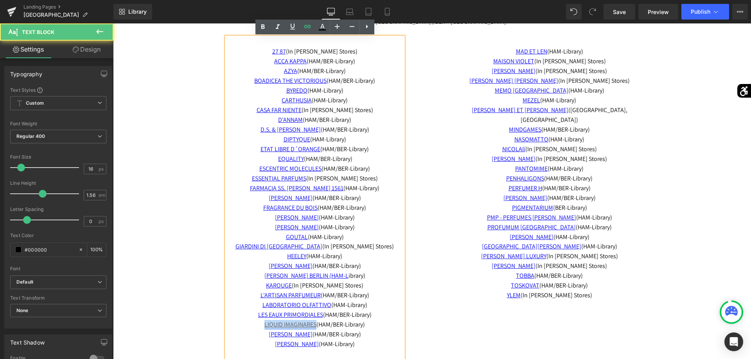
click at [281, 324] on link "LIQUID IMAGINARES" at bounding box center [290, 325] width 52 height 8
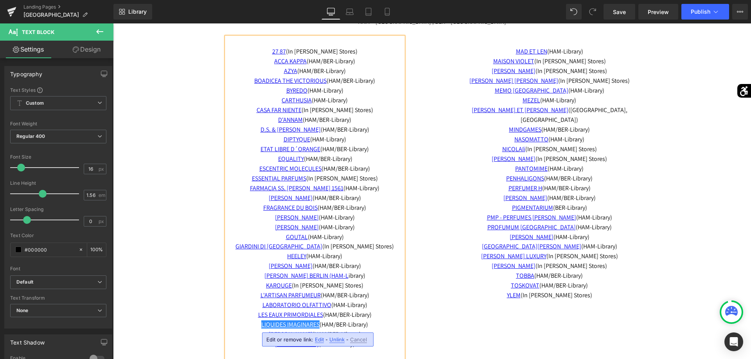
click at [383, 303] on p "L'ARTISAN PARFUMEUR (HAM/BER-Library) LABORATORIO OLFATTIVO (HAM-Library)" at bounding box center [314, 301] width 177 height 20
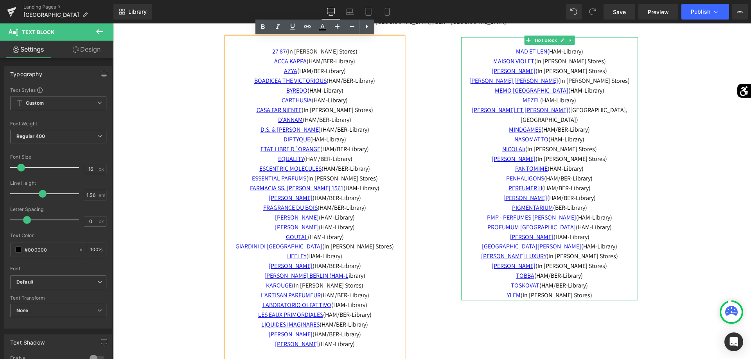
click at [593, 125] on p "MINDGAMES (HAM/BER-Library)" at bounding box center [549, 130] width 177 height 10
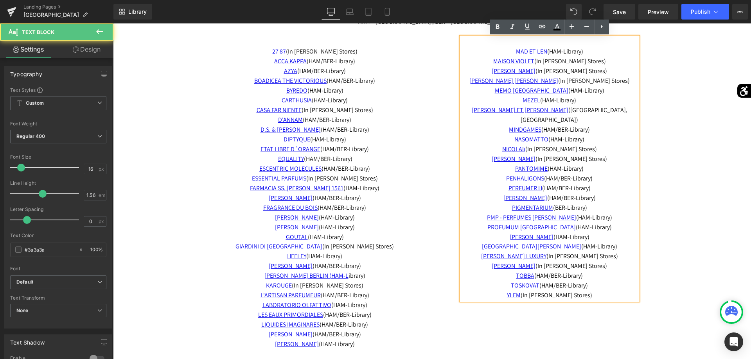
click at [590, 125] on p "MINDGAMES (HAM/BER-Library)" at bounding box center [549, 130] width 177 height 10
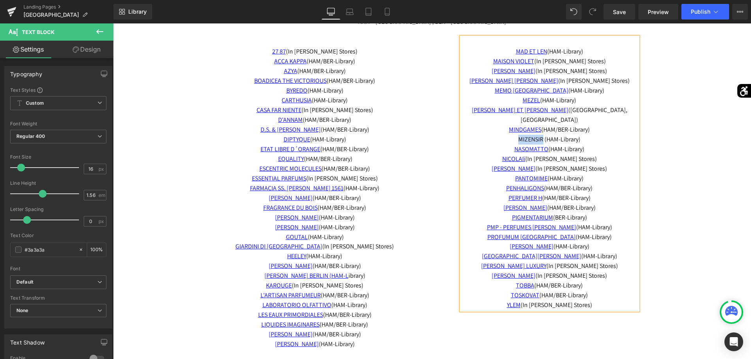
drag, startPoint x: 543, startPoint y: 129, endPoint x: 517, endPoint y: 129, distance: 26.2
click at [517, 135] on p "MIZENSIR (HAM-Library)" at bounding box center [549, 140] width 177 height 10
click at [538, 22] on link at bounding box center [541, 27] width 15 height 15
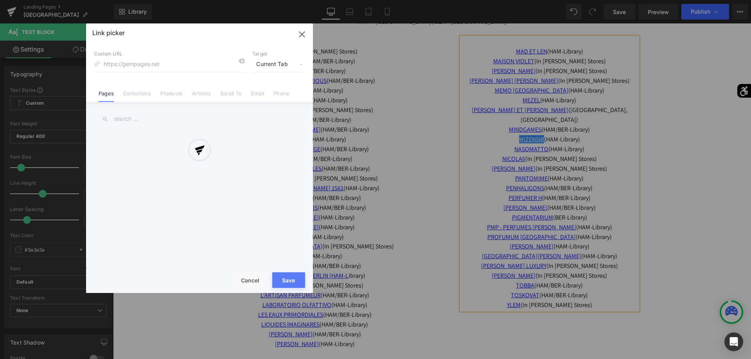
click at [627, 0] on div "Text Color Highlight Color #333333 Edit or remove link: Edit - Unlink - Cancel …" at bounding box center [375, 0] width 751 height 0
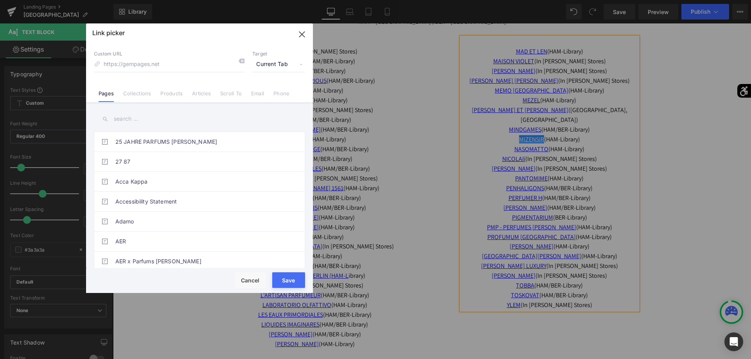
click at [234, 122] on input "text" at bounding box center [199, 119] width 211 height 18
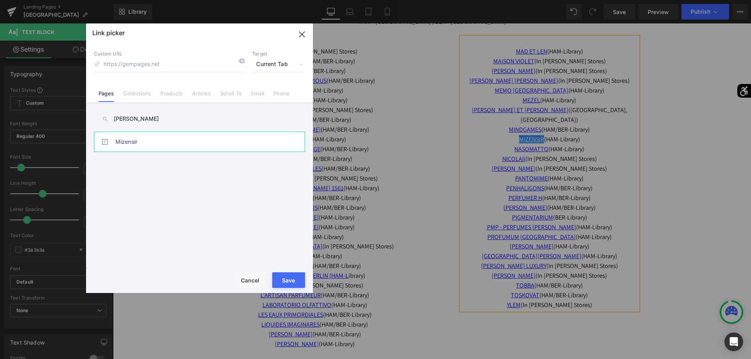
type input "mize"
click at [158, 140] on link "Mizensir" at bounding box center [201, 142] width 172 height 20
type input "/pages/mizensir"
click at [281, 277] on button "Save" at bounding box center [288, 280] width 33 height 16
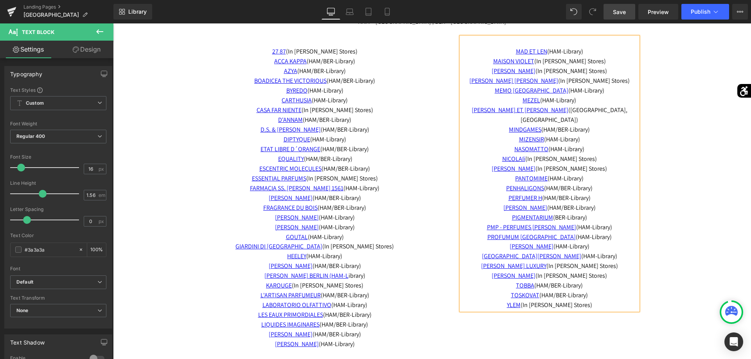
click at [620, 12] on span "Save" at bounding box center [619, 12] width 13 height 8
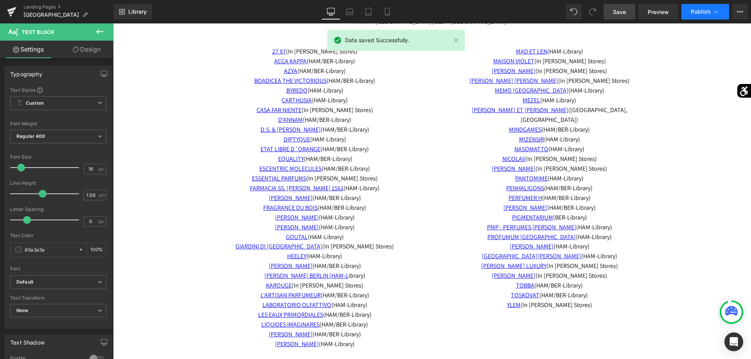
click at [705, 15] on span "Publish" at bounding box center [700, 12] width 20 height 6
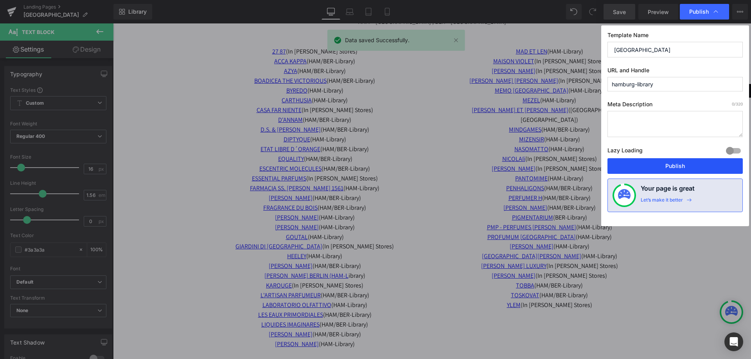
click at [670, 168] on button "Publish" at bounding box center [674, 166] width 135 height 16
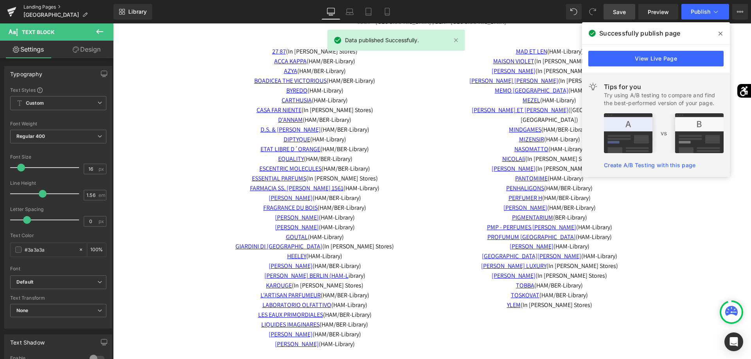
click at [50, 7] on link "Landing Pages" at bounding box center [68, 7] width 90 height 6
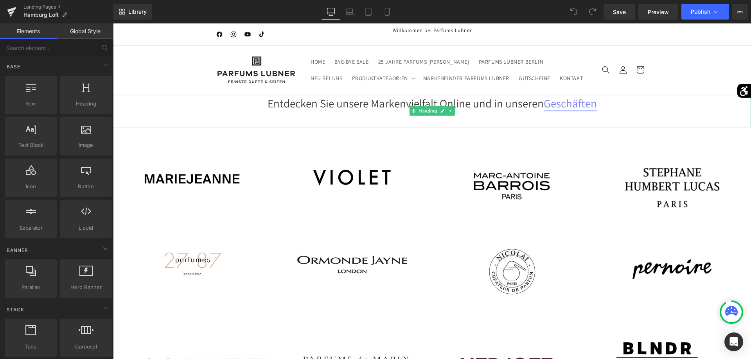
click at [579, 107] on link "Geschäften" at bounding box center [569, 103] width 53 height 15
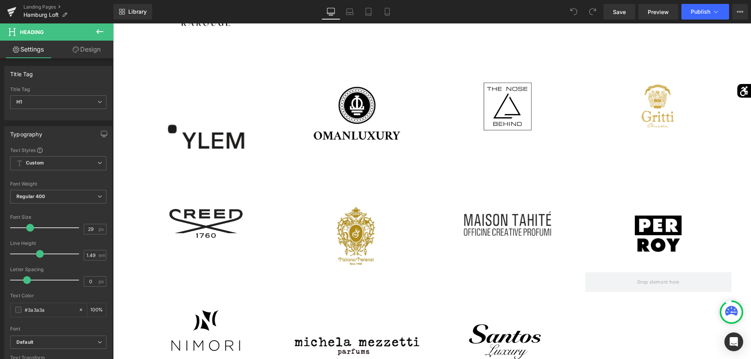
scroll to position [1027, 0]
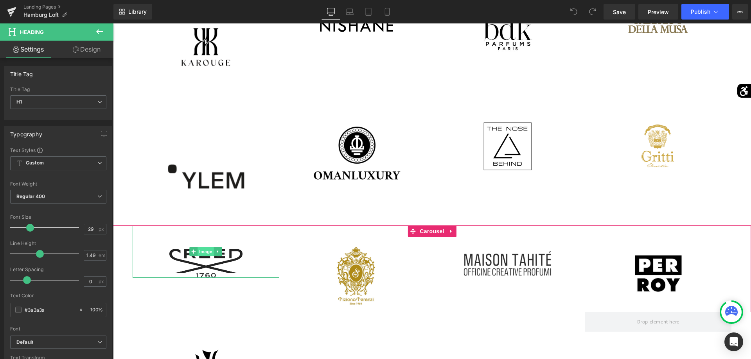
click at [207, 253] on span "Image" at bounding box center [205, 251] width 16 height 9
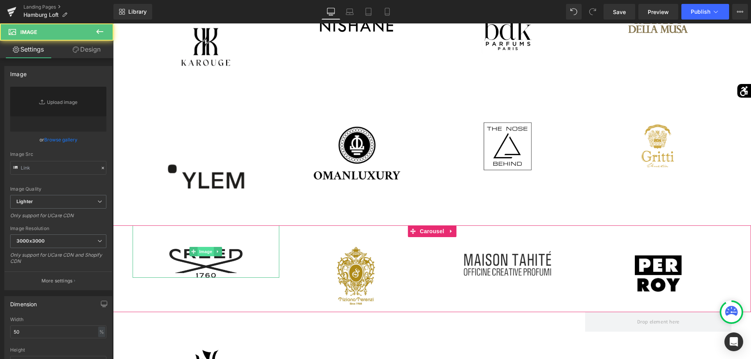
type input "https://ucarecdn.com/d9cd13fd-ed90-474a-bbb7-d6914879a0c7/-/format/auto/-/previ…"
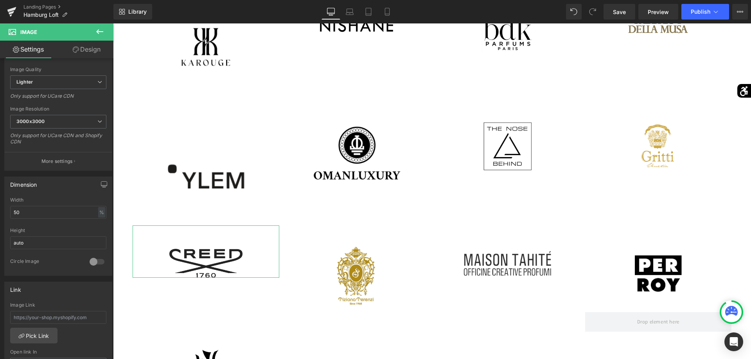
scroll to position [159, 0]
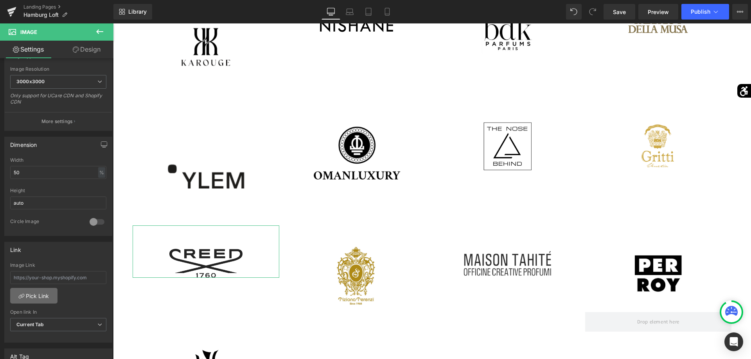
click at [41, 299] on link "Pick Link" at bounding box center [33, 296] width 47 height 16
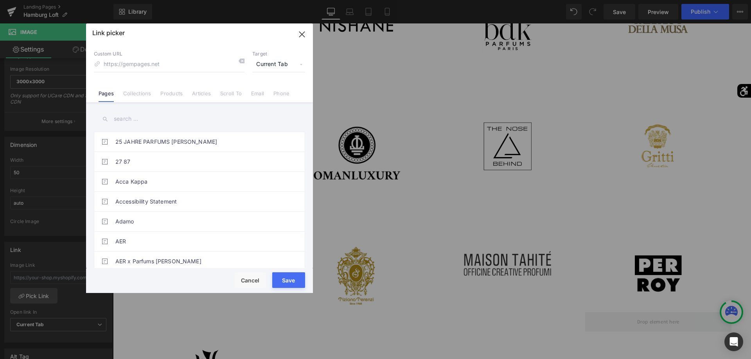
click at [153, 124] on input "text" at bounding box center [199, 119] width 211 height 18
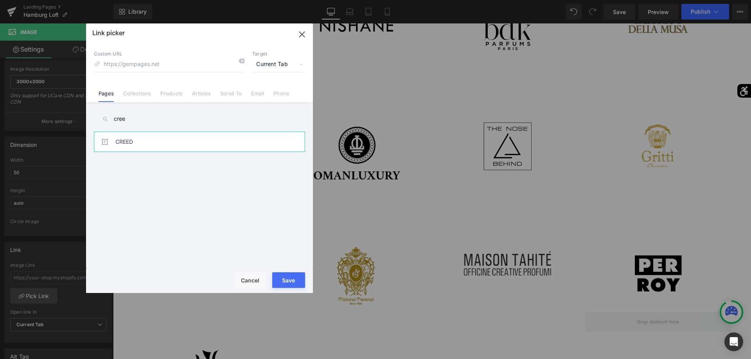
type input "cree"
click at [140, 140] on link "CREED" at bounding box center [201, 142] width 172 height 20
type input "/pages/creed"
click at [295, 280] on button "Save" at bounding box center [288, 280] width 33 height 16
type input "/pages/creed"
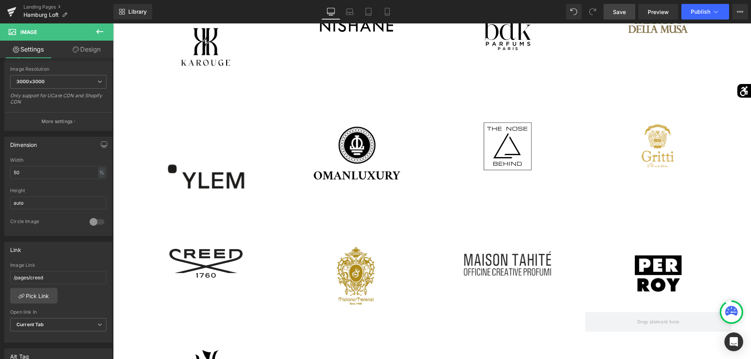
click at [627, 12] on link "Save" at bounding box center [619, 12] width 32 height 16
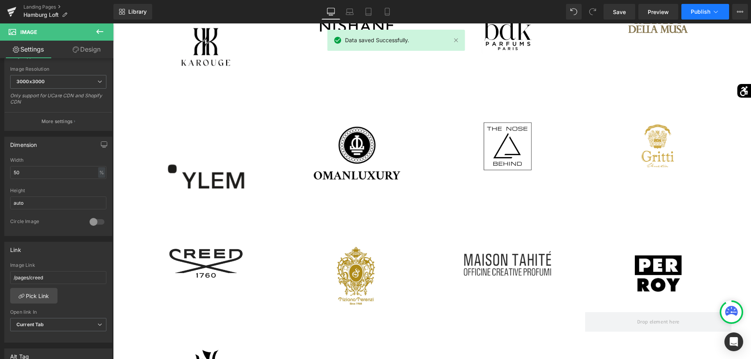
click at [700, 8] on button "Publish" at bounding box center [705, 12] width 48 height 16
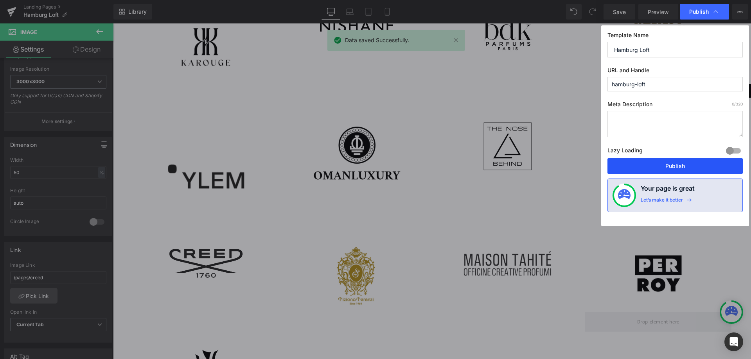
click at [656, 167] on button "Publish" at bounding box center [674, 166] width 135 height 16
